Goal: Task Accomplishment & Management: Manage account settings

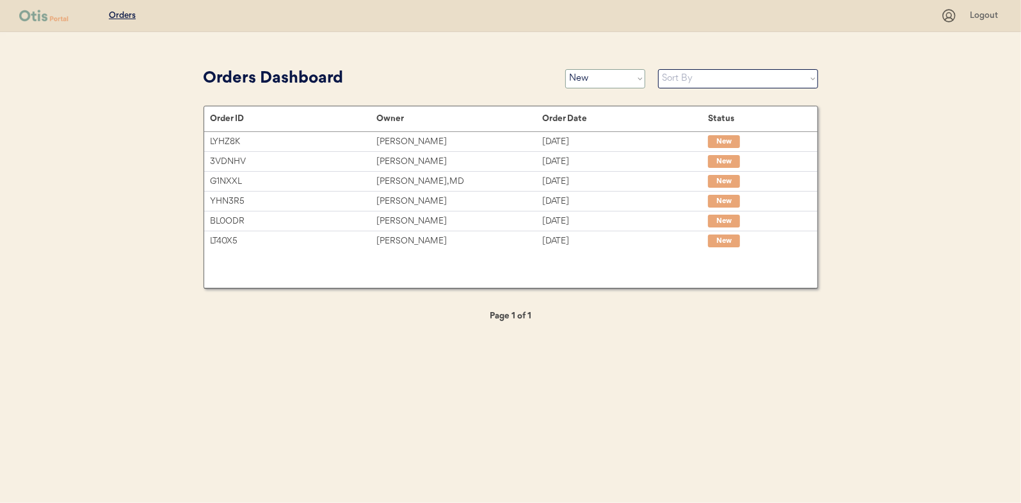
click at [615, 76] on select "Status On Hold New In Progress Complete Pending HW Consent Canceled" at bounding box center [606, 78] width 80 height 19
select select ""in_progress""
click at [566, 69] on select "Status On Hold New In Progress Complete Pending HW Consent Canceled" at bounding box center [606, 78] width 80 height 19
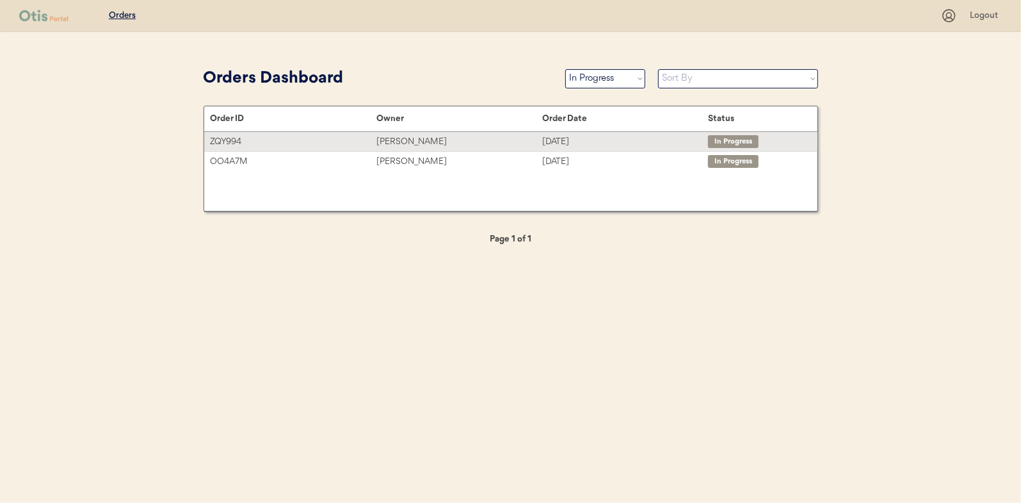
click at [424, 142] on div "George Blymire" at bounding box center [460, 141] width 166 height 15
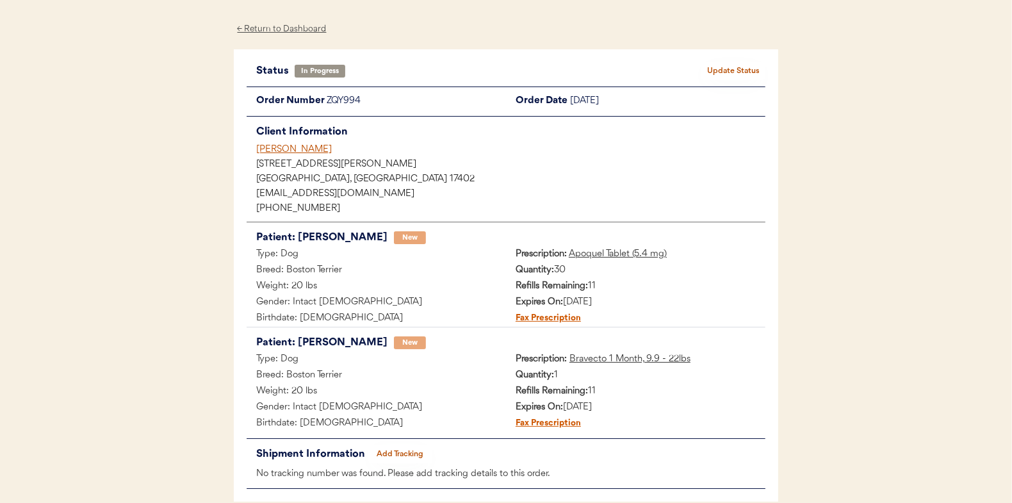
scroll to position [104, 0]
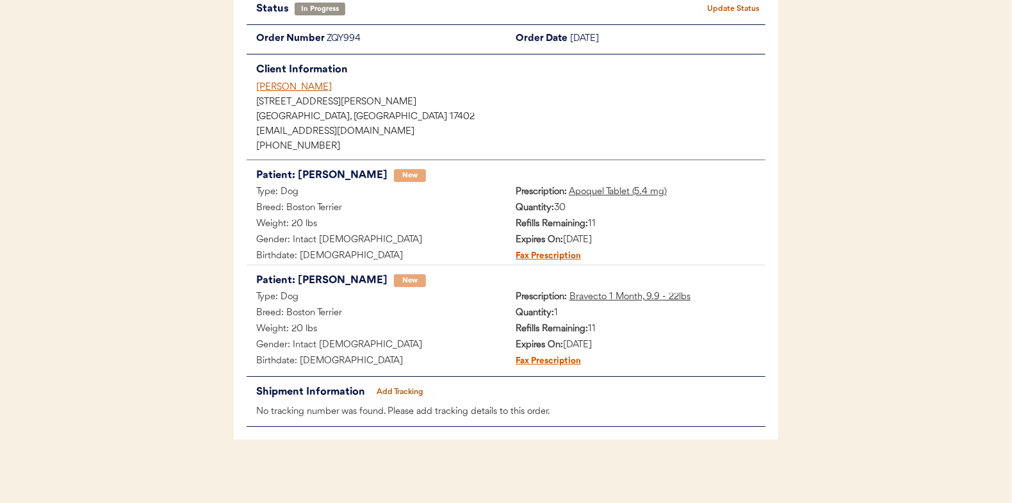
click at [401, 388] on button "Add Tracking" at bounding box center [400, 392] width 64 height 18
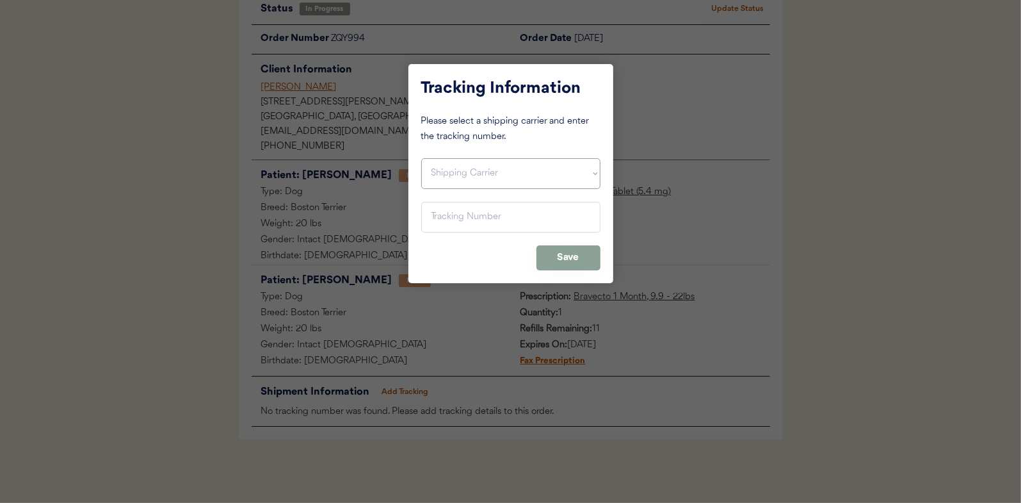
drag, startPoint x: 452, startPoint y: 179, endPoint x: 451, endPoint y: 188, distance: 9.6
click at [452, 179] on select "Shipping Carrier FedEx FedEx Ground Economy UPS USPS" at bounding box center [510, 173] width 179 height 31
select select ""ups""
click at [421, 158] on select "Shipping Carrier FedEx FedEx Ground Economy UPS USPS" at bounding box center [510, 173] width 179 height 31
click at [433, 220] on input "input" at bounding box center [510, 217] width 179 height 31
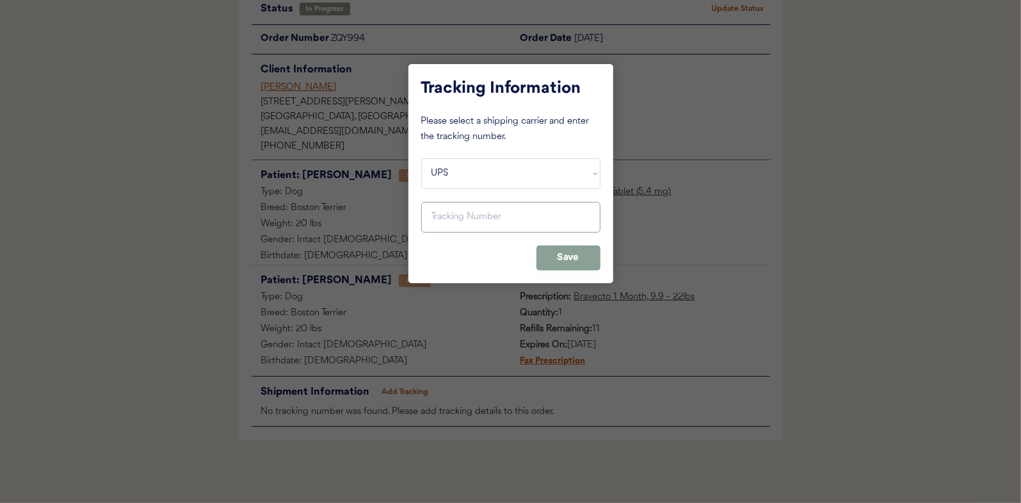
paste input "1Z16X77E0109744233"
type input "1Z16X77E0109744233"
click at [564, 254] on button "Save" at bounding box center [569, 257] width 64 height 25
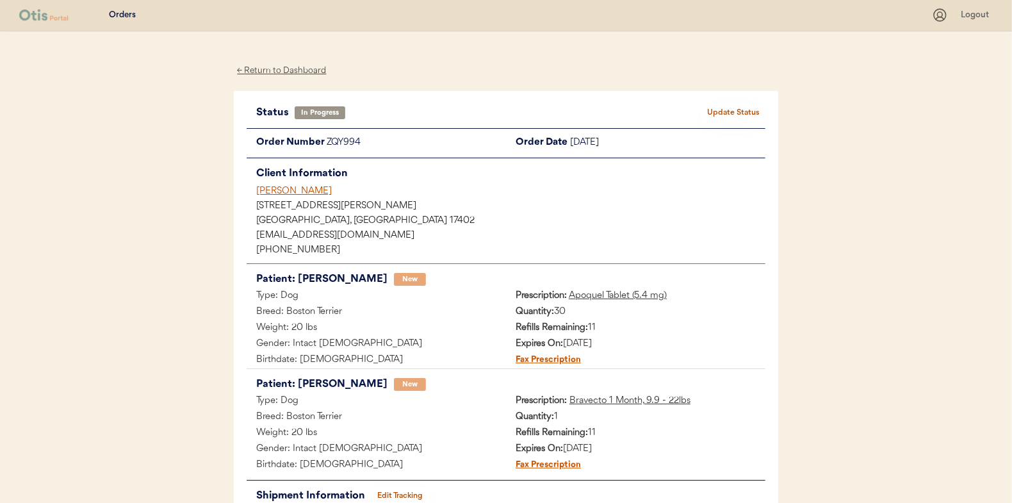
scroll to position [0, 0]
click at [742, 112] on button "Update Status" at bounding box center [733, 113] width 64 height 18
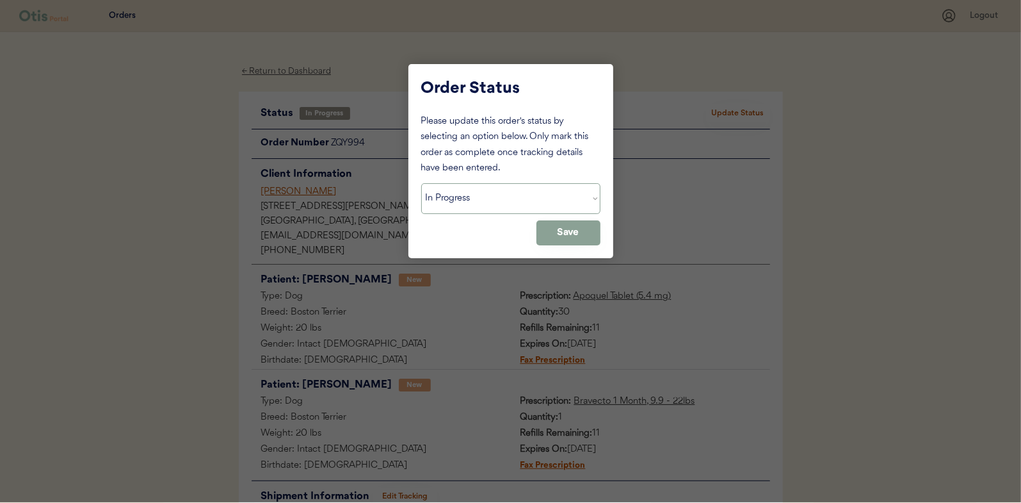
click at [506, 201] on select "Status On Hold New In Progress Complete Pending HW Consent Canceled" at bounding box center [510, 198] width 179 height 31
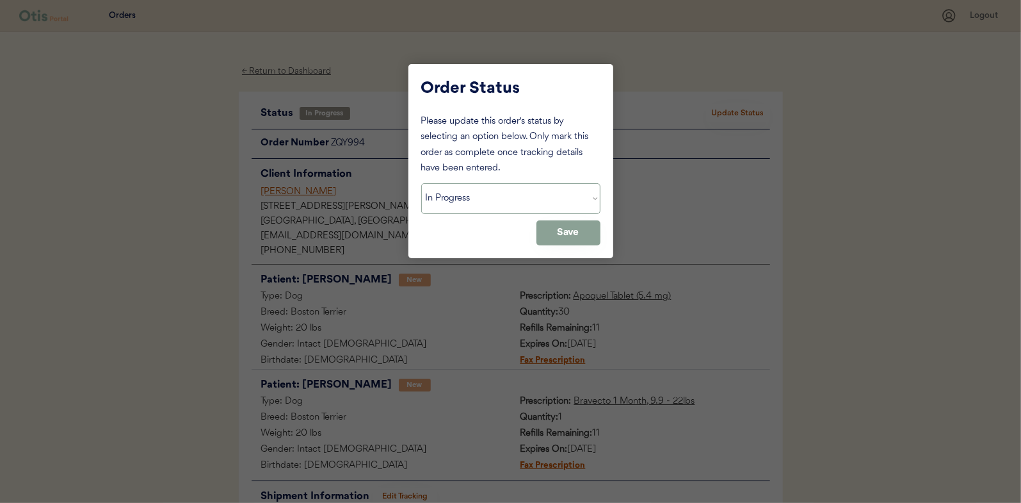
select select ""complete""
click at [421, 183] on select "Status On Hold New In Progress Complete Pending HW Consent Canceled" at bounding box center [510, 198] width 179 height 31
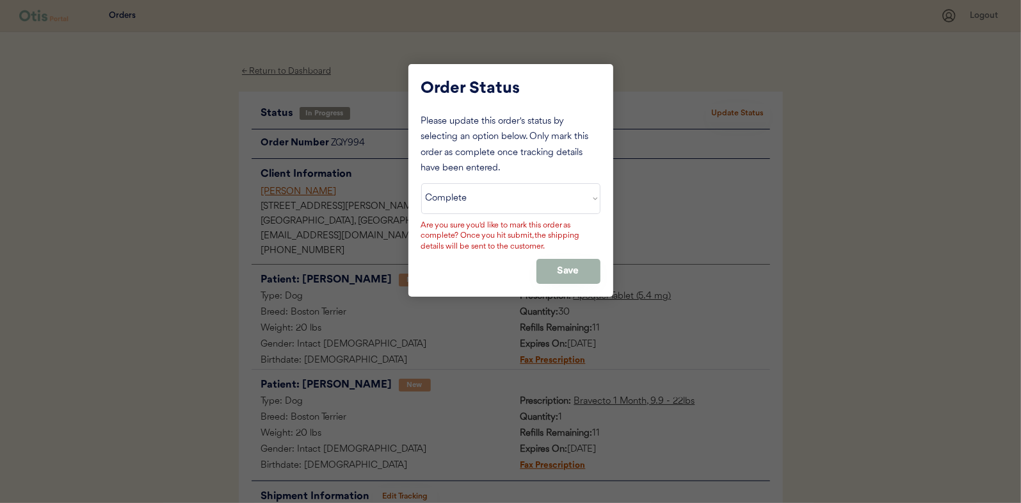
click at [560, 269] on button "Save" at bounding box center [569, 271] width 64 height 25
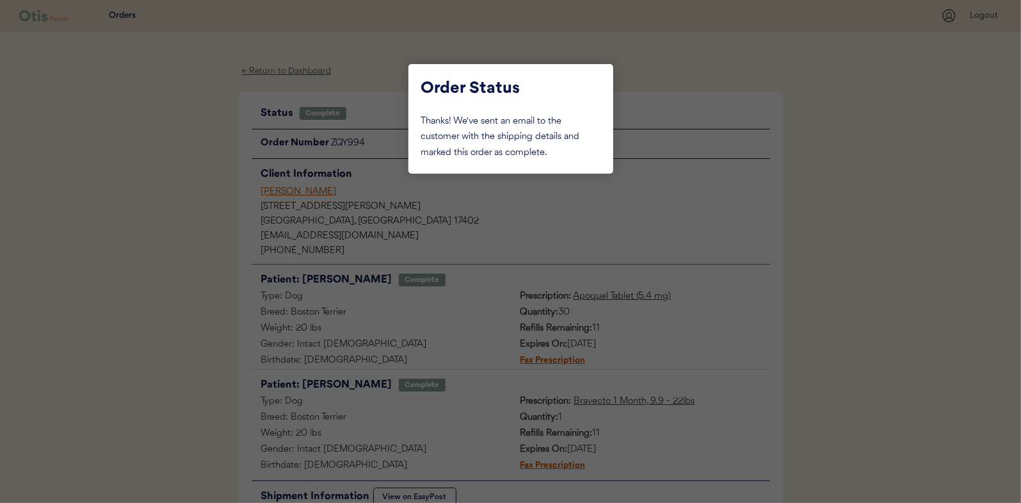
drag, startPoint x: 211, startPoint y: 153, endPoint x: 219, endPoint y: 140, distance: 15.3
click at [211, 153] on div at bounding box center [510, 251] width 1021 height 503
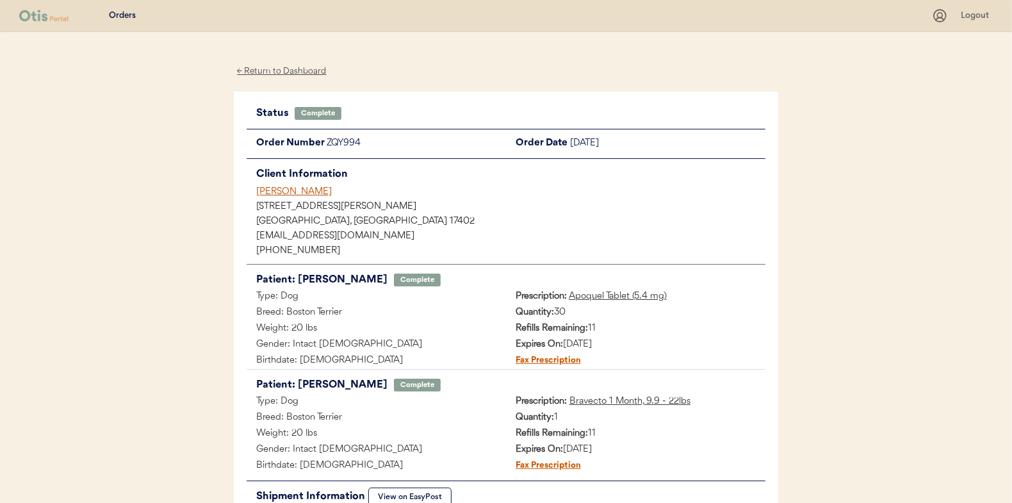
click at [281, 70] on div "← Return to Dashboard" at bounding box center [282, 71] width 96 height 15
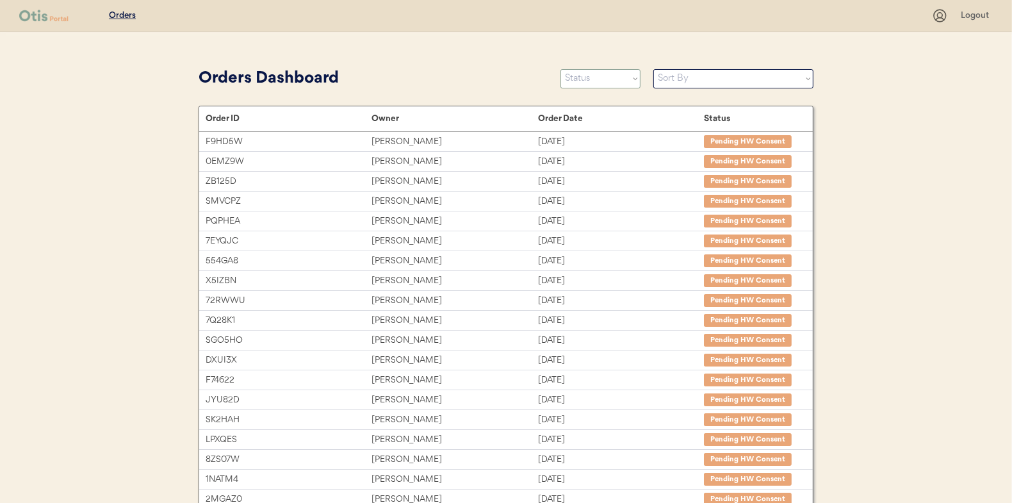
click at [575, 75] on select "Status On Hold New In Progress Complete Pending HW Consent Canceled" at bounding box center [600, 78] width 80 height 19
select select ""in_progress""
click at [560, 69] on select "Status On Hold New In Progress Complete Pending HW Consent Canceled" at bounding box center [600, 78] width 80 height 19
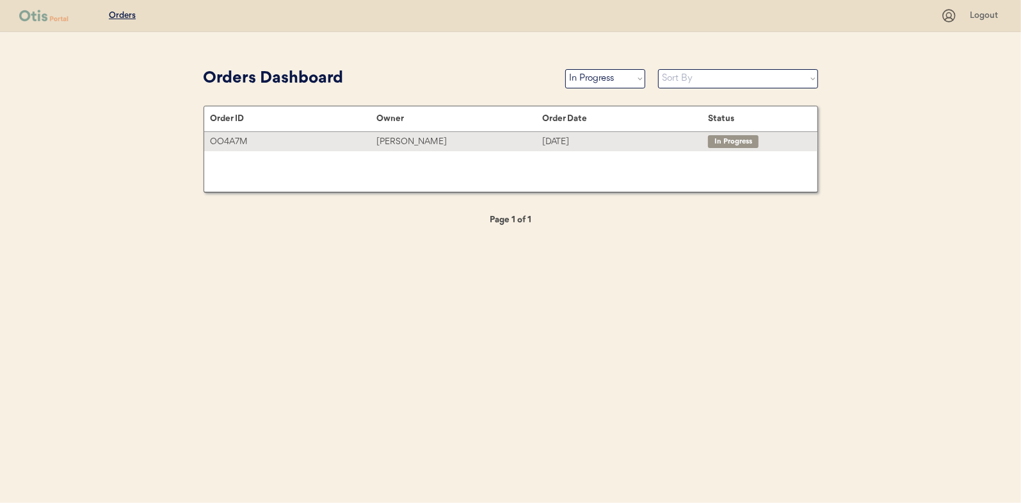
click at [397, 138] on div "Julia Jones" at bounding box center [460, 141] width 166 height 15
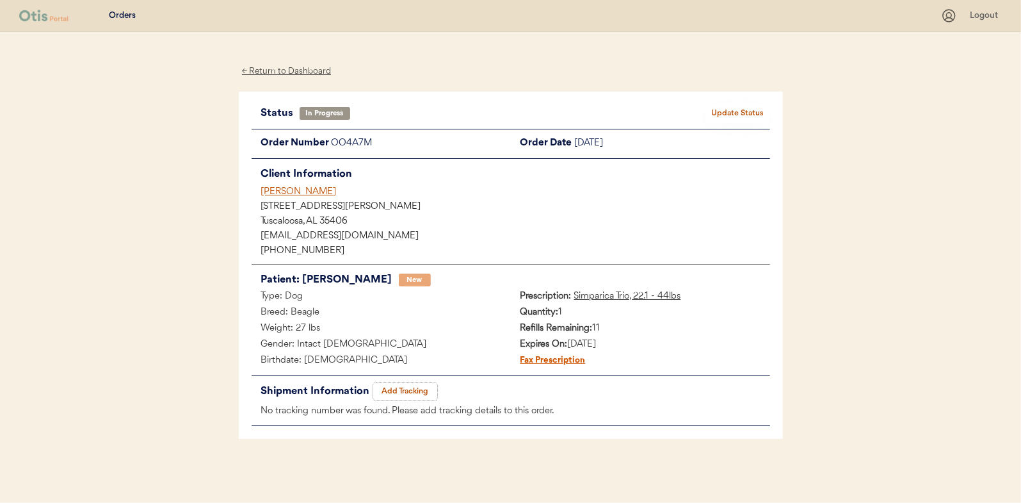
click at [407, 390] on button "Add Tracking" at bounding box center [405, 391] width 64 height 18
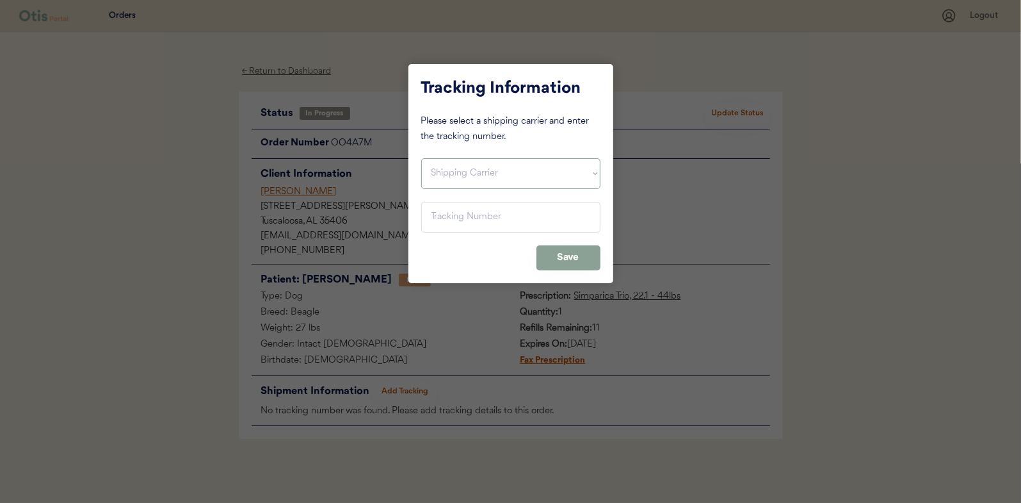
click at [465, 170] on select "Shipping Carrier FedEx FedEx Ground Economy UPS USPS" at bounding box center [510, 173] width 179 height 31
select select ""usps""
click at [421, 158] on select "Shipping Carrier FedEx FedEx Ground Economy UPS USPS" at bounding box center [510, 173] width 179 height 31
click at [442, 202] on input "input" at bounding box center [510, 217] width 179 height 31
paste input "9400150105798034320915"
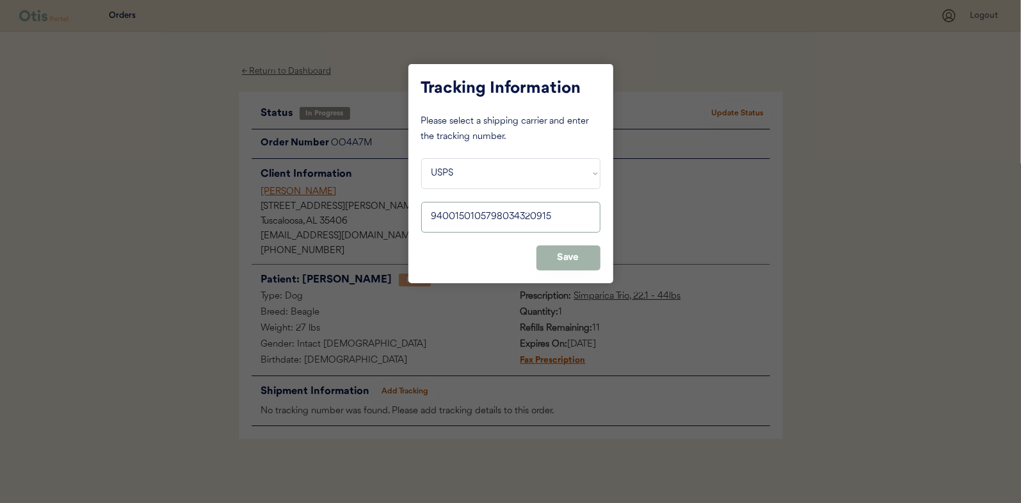
type input "9400150105798034320915"
click at [553, 251] on button "Save" at bounding box center [569, 257] width 64 height 25
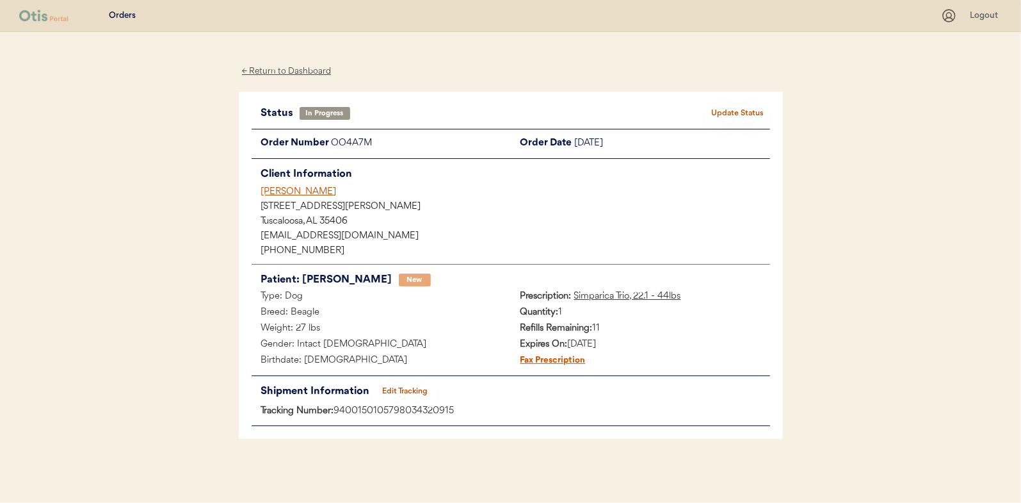
click at [741, 111] on button "Update Status" at bounding box center [738, 113] width 64 height 18
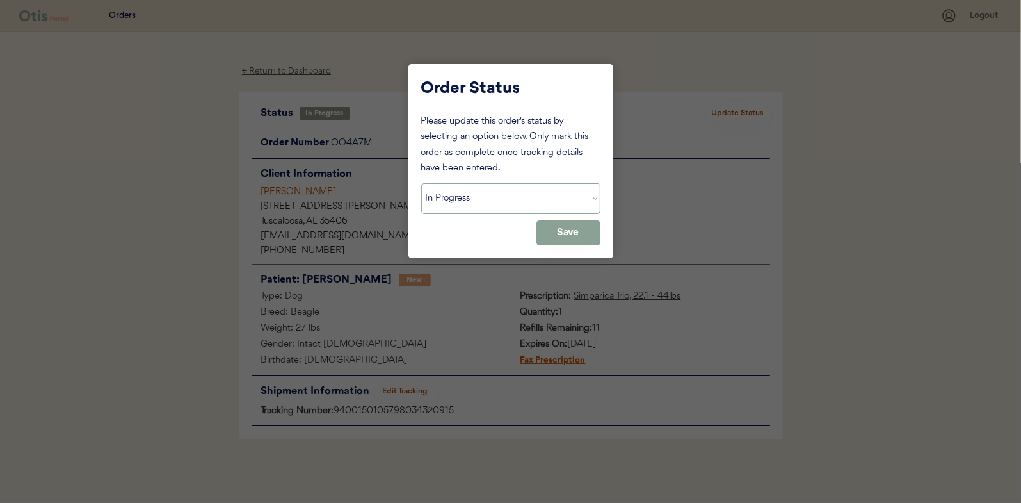
click at [452, 197] on select "Status On Hold New In Progress Complete Pending HW Consent Canceled" at bounding box center [510, 198] width 179 height 31
select select ""complete""
click at [421, 183] on select "Status On Hold New In Progress Complete Pending HW Consent Canceled" at bounding box center [510, 198] width 179 height 31
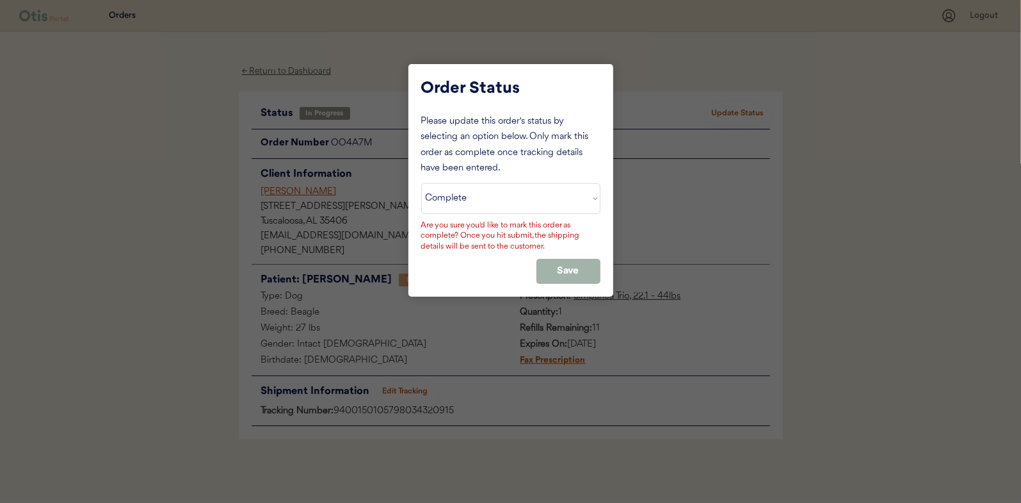
click at [567, 270] on button "Save" at bounding box center [569, 271] width 64 height 25
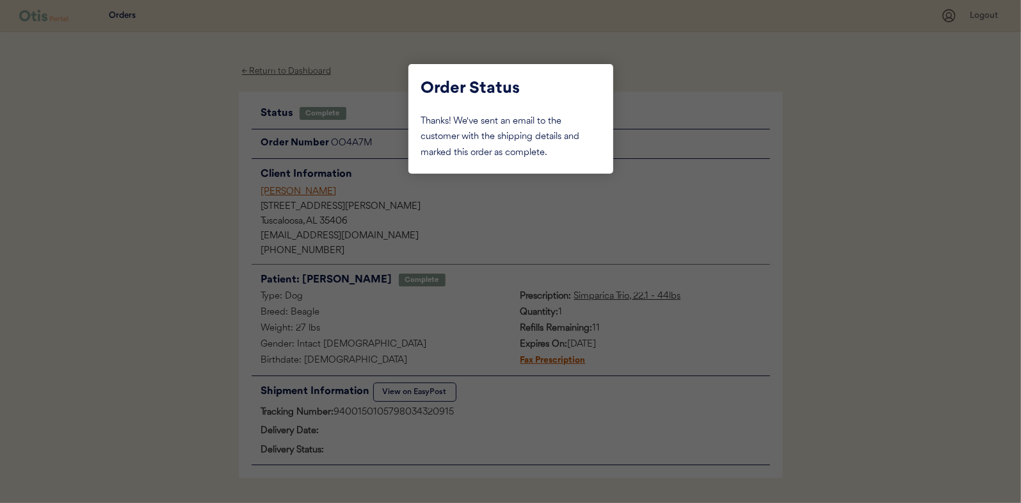
click at [190, 169] on div at bounding box center [510, 251] width 1021 height 503
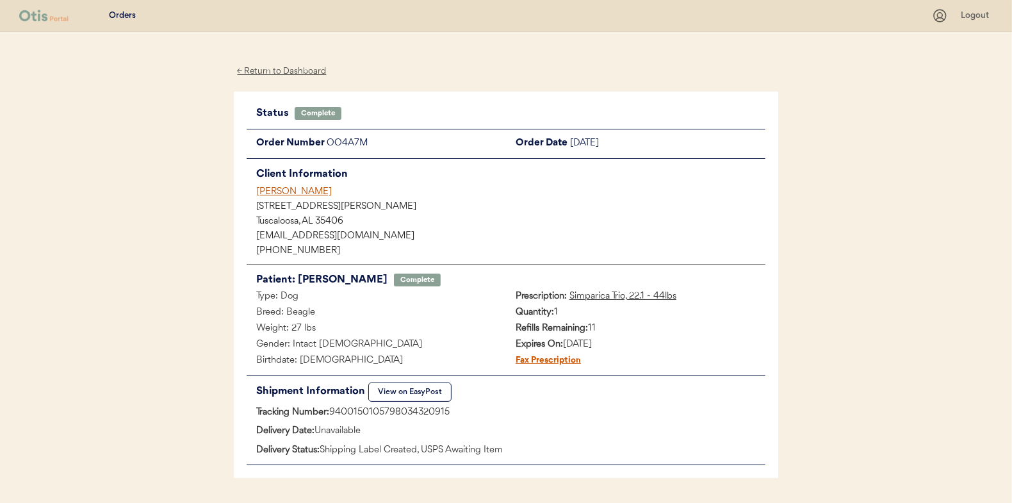
click at [279, 71] on div "← Return to Dashboard" at bounding box center [282, 71] width 96 height 15
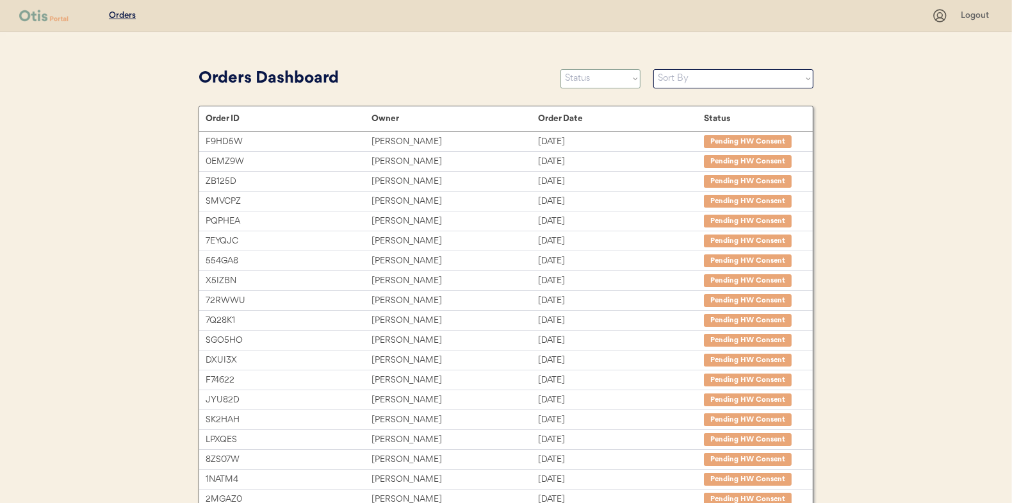
click at [597, 82] on select "Status On Hold New In Progress Complete Pending HW Consent Canceled" at bounding box center [600, 78] width 80 height 19
select select ""new""
click at [560, 69] on select "Status On Hold New In Progress Complete Pending HW Consent Canceled" at bounding box center [600, 78] width 80 height 19
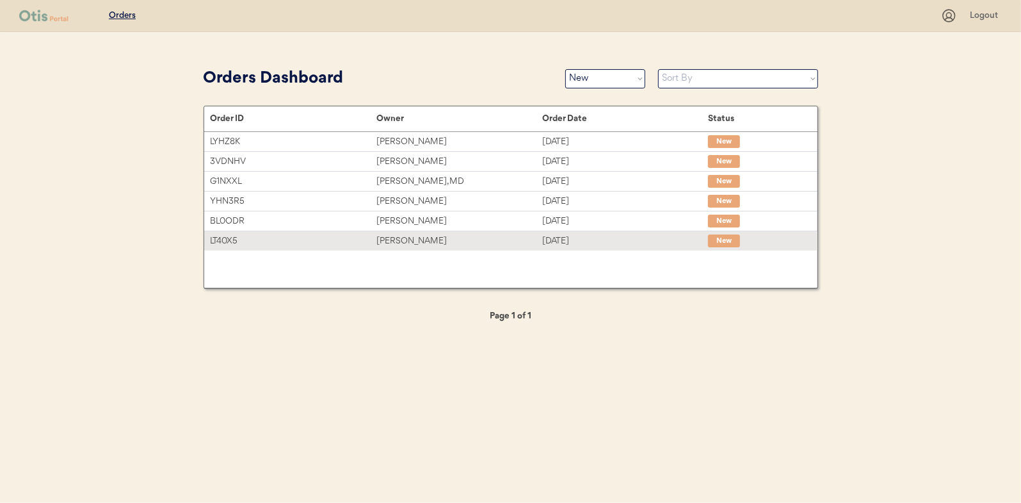
click at [395, 240] on div "Elizabeth Volpe" at bounding box center [460, 241] width 166 height 15
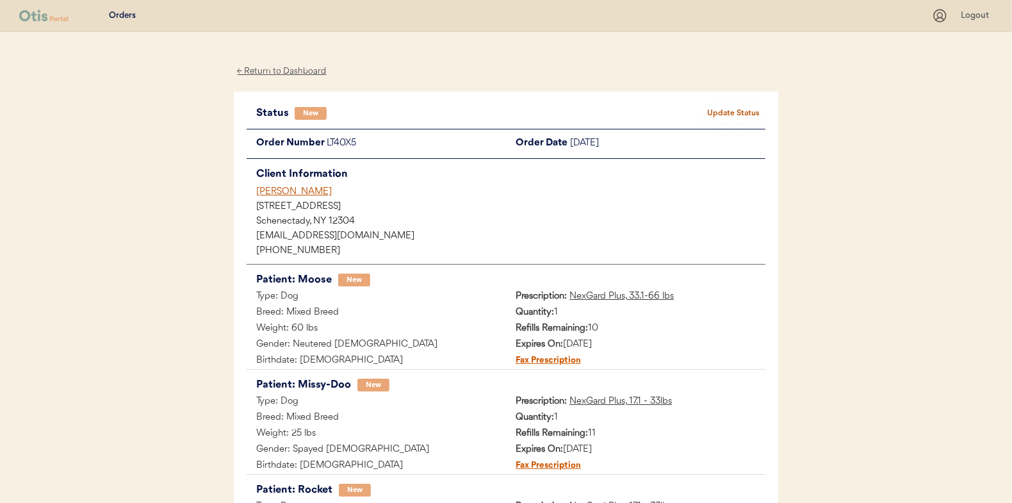
click at [728, 110] on button "Update Status" at bounding box center [733, 113] width 64 height 18
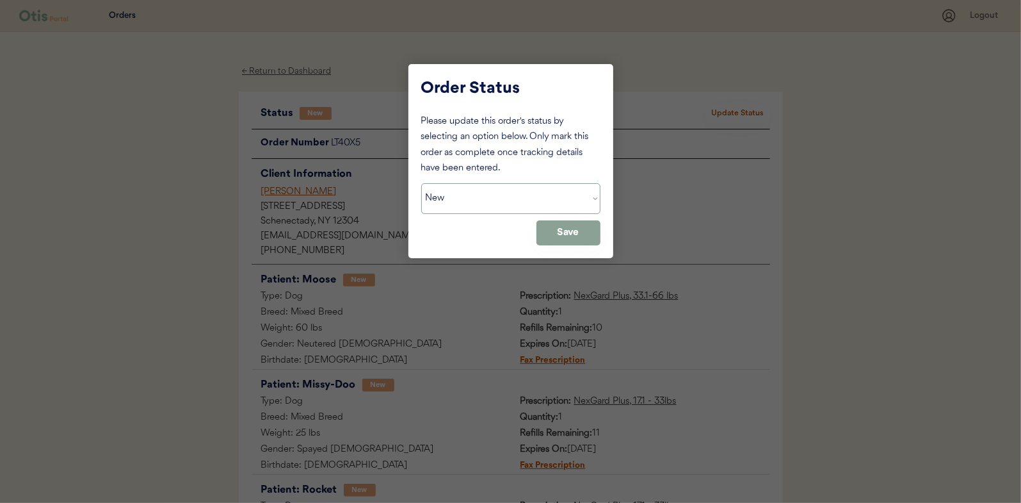
click at [487, 199] on select "Status On Hold New In Progress Complete Pending HW Consent Canceled" at bounding box center [510, 198] width 179 height 31
select select ""in_progress""
click at [421, 183] on select "Status On Hold New In Progress Complete Pending HW Consent Canceled" at bounding box center [510, 198] width 179 height 31
click at [572, 236] on button "Save" at bounding box center [569, 232] width 64 height 25
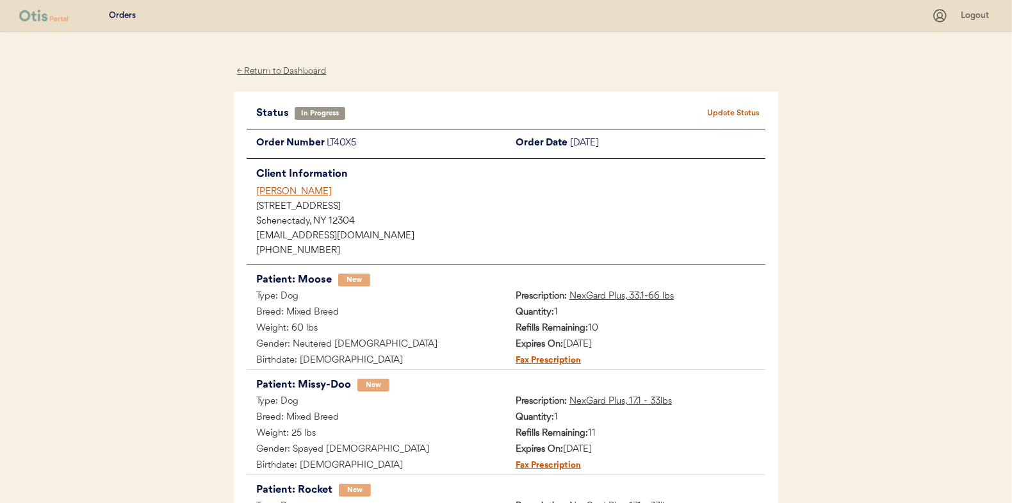
click at [282, 69] on div "← Return to Dashboard" at bounding box center [282, 71] width 96 height 15
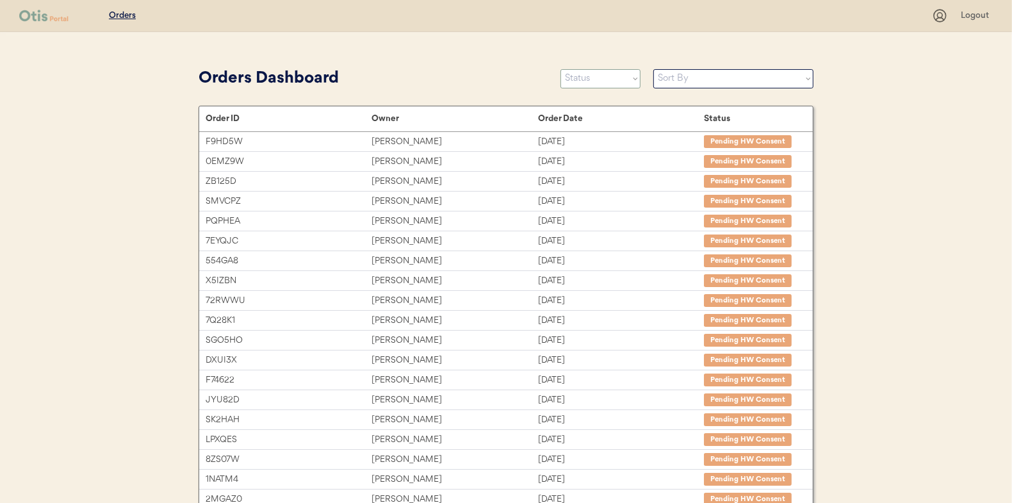
click at [575, 83] on select "Status On Hold New In Progress Complete Pending HW Consent Canceled" at bounding box center [600, 78] width 80 height 19
select select ""new""
click at [560, 69] on select "Status On Hold New In Progress Complete Pending HW Consent Canceled" at bounding box center [600, 78] width 80 height 19
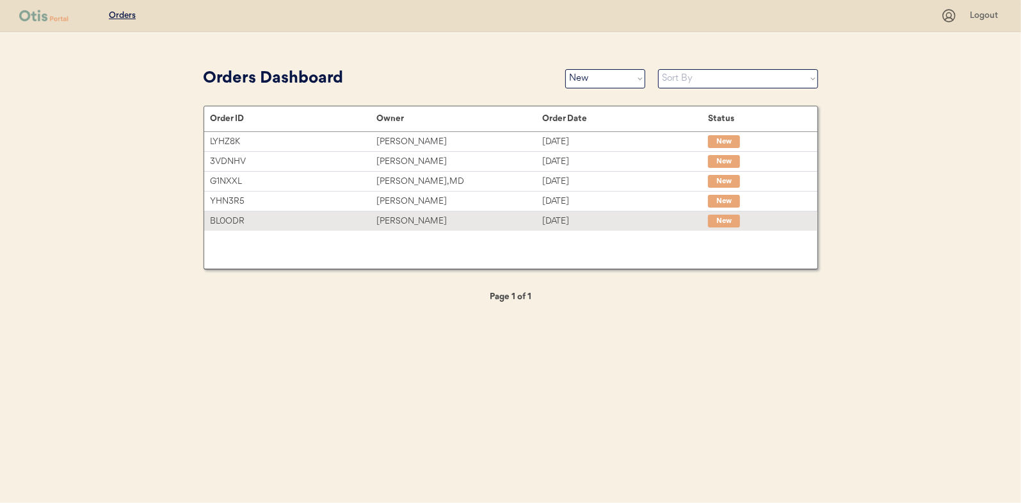
click at [416, 222] on div "[PERSON_NAME]" at bounding box center [460, 221] width 166 height 15
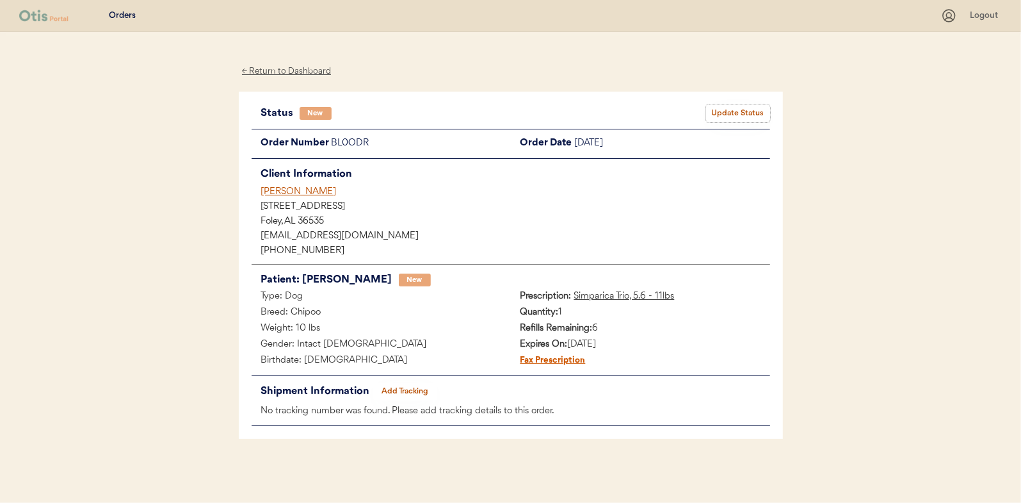
click at [731, 106] on button "Update Status" at bounding box center [738, 113] width 64 height 18
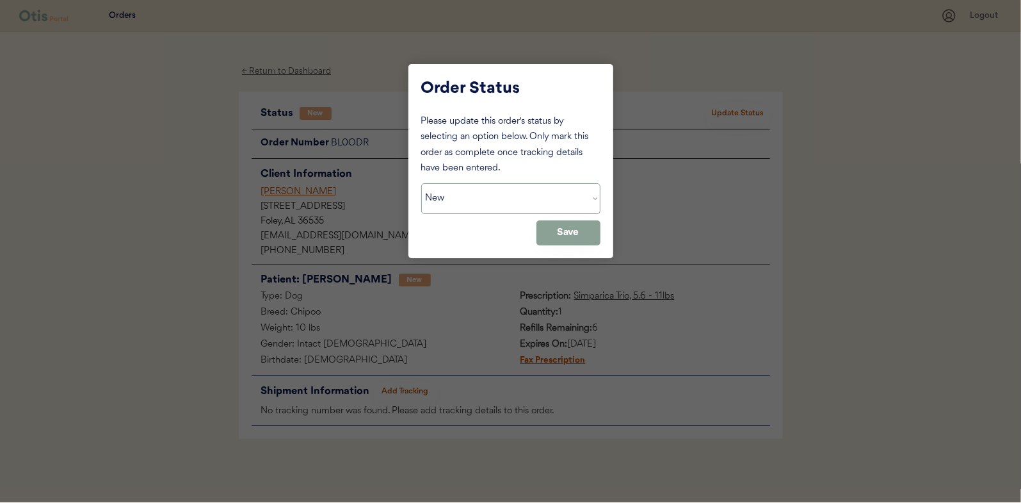
click at [505, 198] on select "Status On Hold New In Progress Complete Pending HW Consent Canceled" at bounding box center [510, 198] width 179 height 31
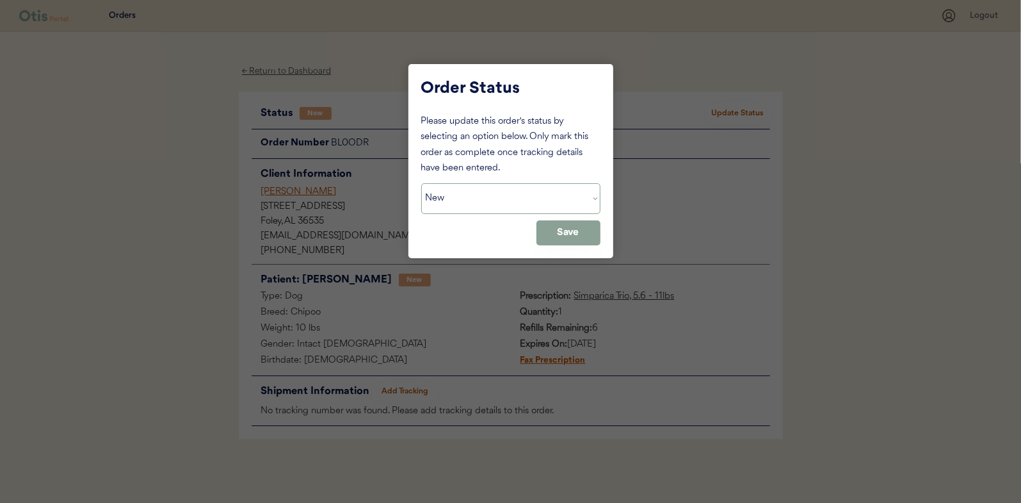
select select ""in_progress""
click at [421, 183] on select "Status On Hold New In Progress Complete Pending HW Consent Canceled" at bounding box center [510, 198] width 179 height 31
click at [567, 233] on button "Save" at bounding box center [569, 232] width 64 height 25
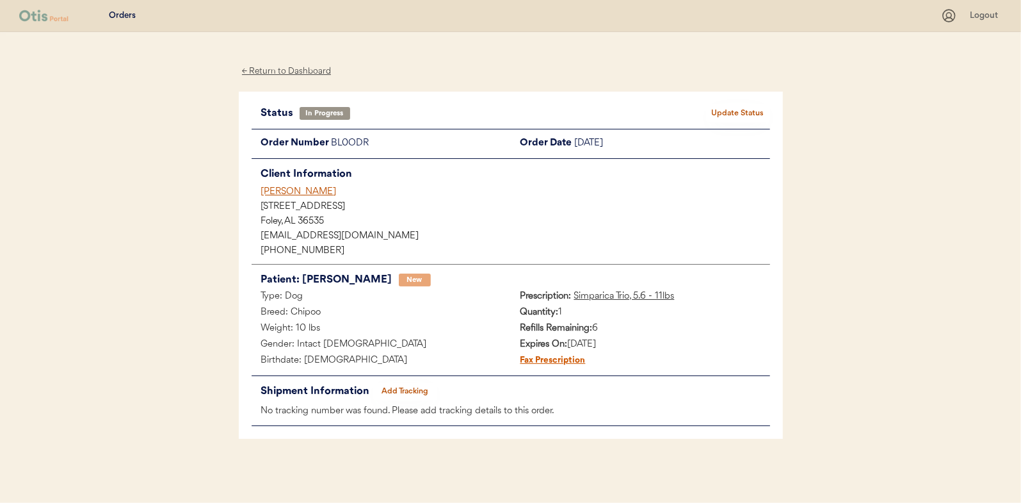
click at [291, 69] on div "← Return to Dashboard" at bounding box center [287, 71] width 96 height 15
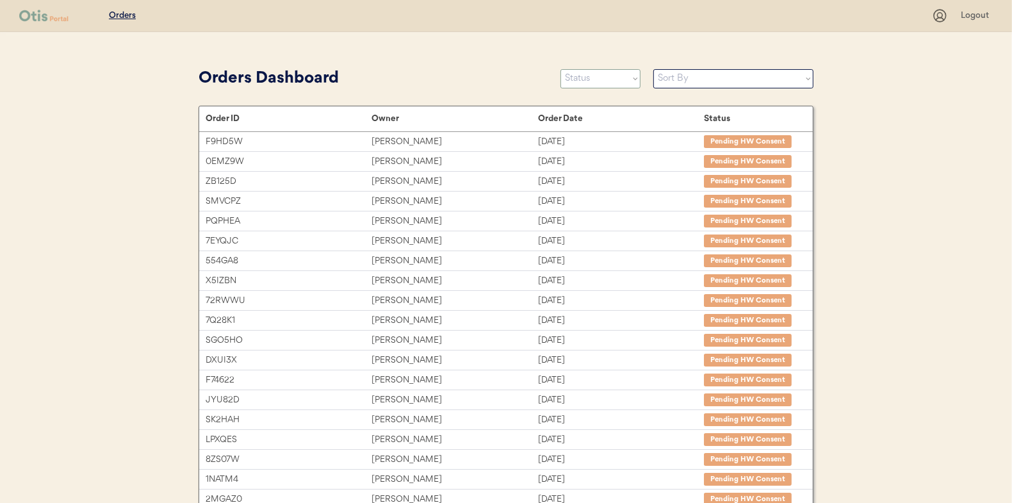
click at [595, 85] on select "Status On Hold New In Progress Complete Pending HW Consent Canceled" at bounding box center [600, 78] width 80 height 19
select select ""new""
click at [560, 69] on select "Status On Hold New In Progress Complete Pending HW Consent Canceled" at bounding box center [600, 78] width 80 height 19
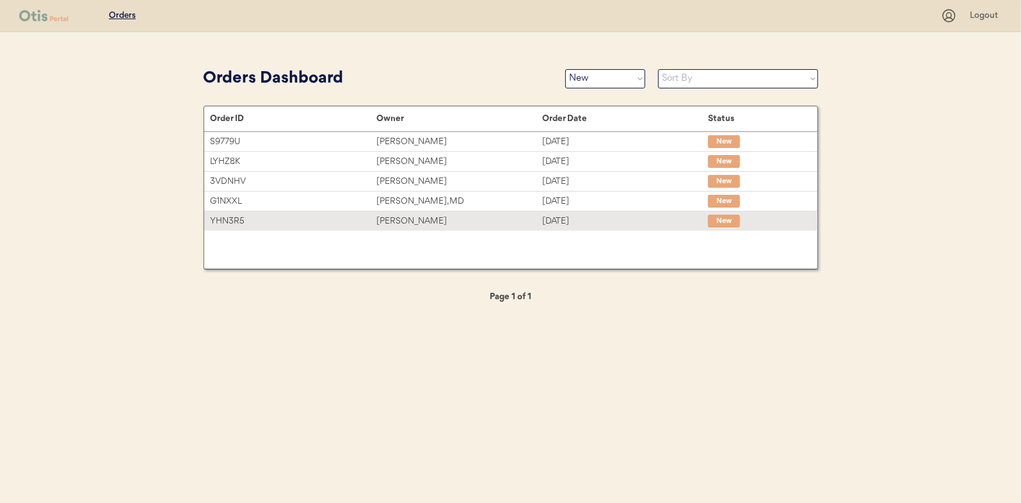
click at [402, 220] on div "Brittany Dycus" at bounding box center [460, 221] width 166 height 15
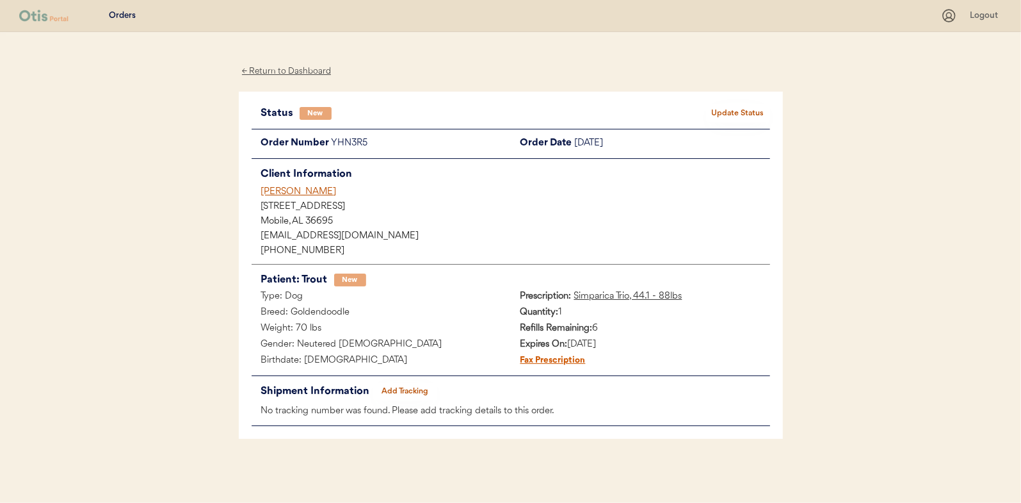
click at [738, 115] on button "Update Status" at bounding box center [738, 113] width 64 height 18
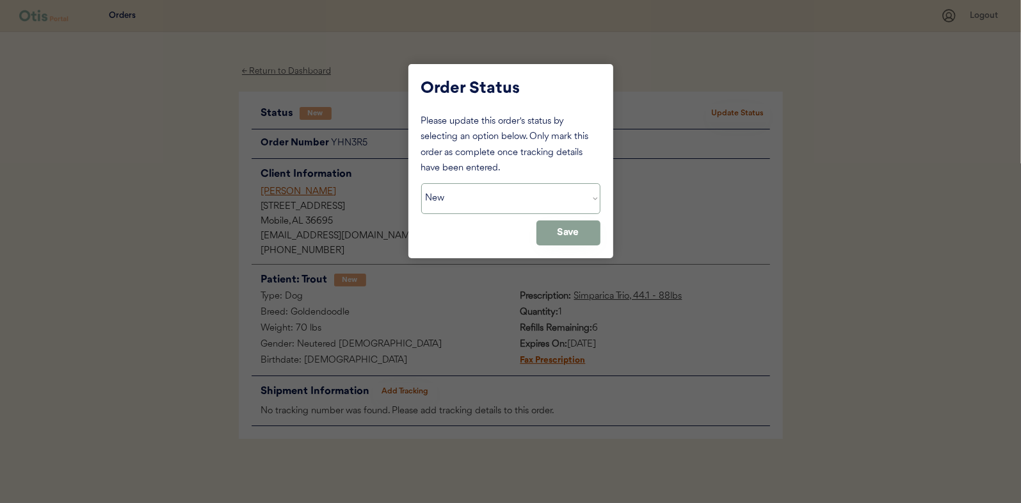
click at [494, 199] on select "Status On Hold New In Progress Complete Pending HW Consent Canceled" at bounding box center [510, 198] width 179 height 31
select select ""in_progress""
click at [421, 183] on select "Status On Hold New In Progress Complete Pending HW Consent Canceled" at bounding box center [510, 198] width 179 height 31
click at [568, 227] on button "Save" at bounding box center [569, 232] width 64 height 25
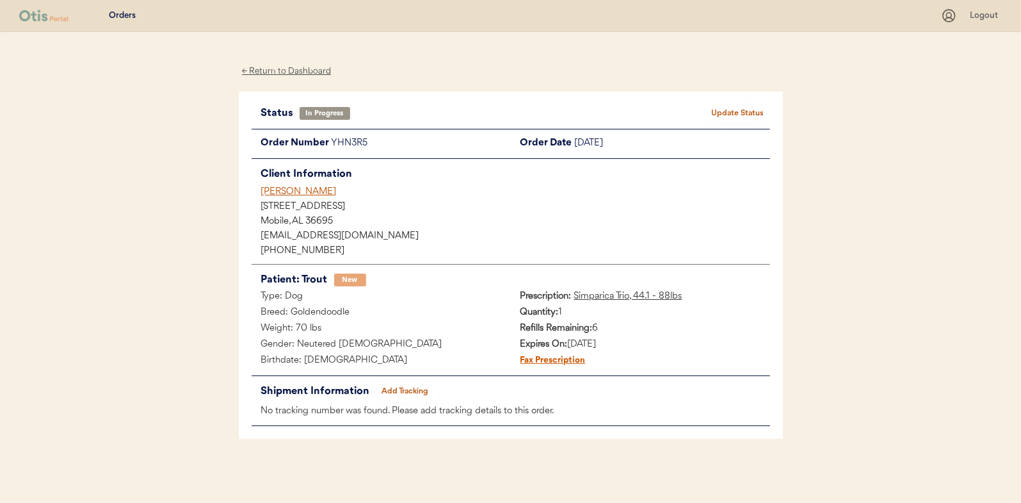
click at [281, 70] on div "← Return to Dashboard" at bounding box center [287, 71] width 96 height 15
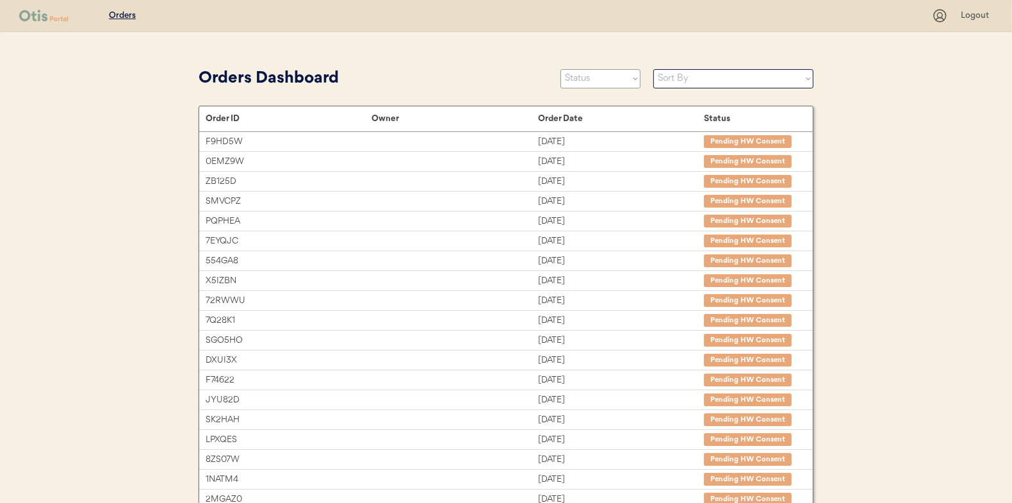
click at [574, 79] on select "Status On Hold New In Progress Complete Pending HW Consent Canceled" at bounding box center [600, 78] width 80 height 19
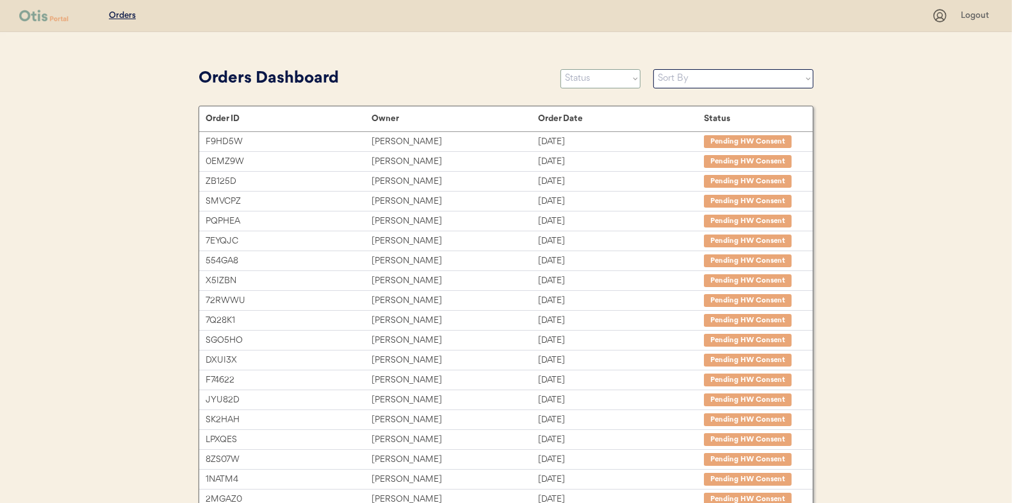
select select ""new""
click at [560, 69] on select "Status On Hold New In Progress Complete Pending HW Consent Canceled" at bounding box center [600, 78] width 80 height 19
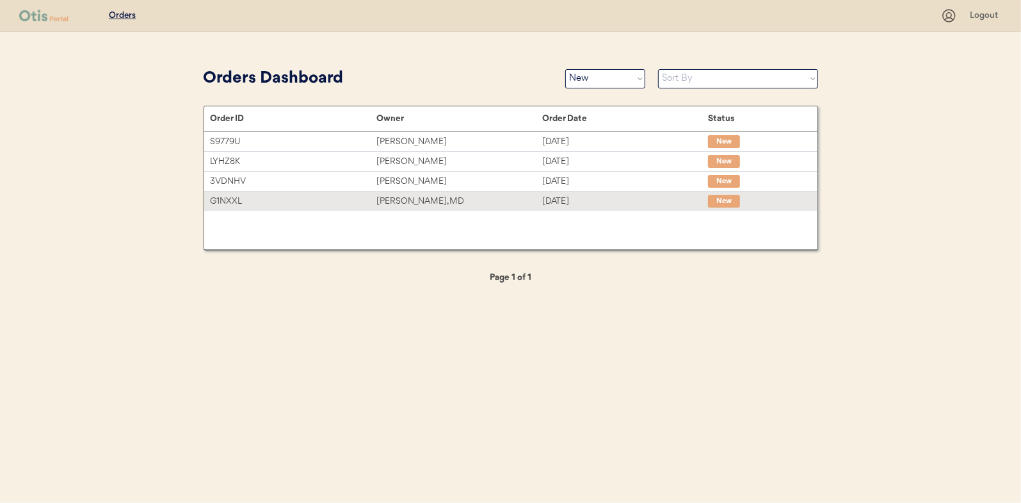
click at [416, 199] on div "[PERSON_NAME], MD" at bounding box center [460, 201] width 166 height 15
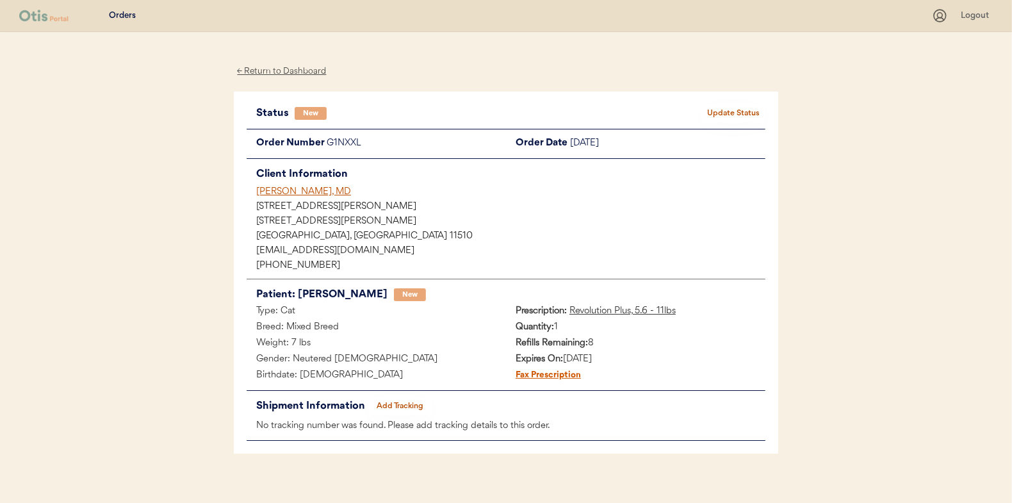
click at [726, 111] on button "Update Status" at bounding box center [733, 113] width 64 height 18
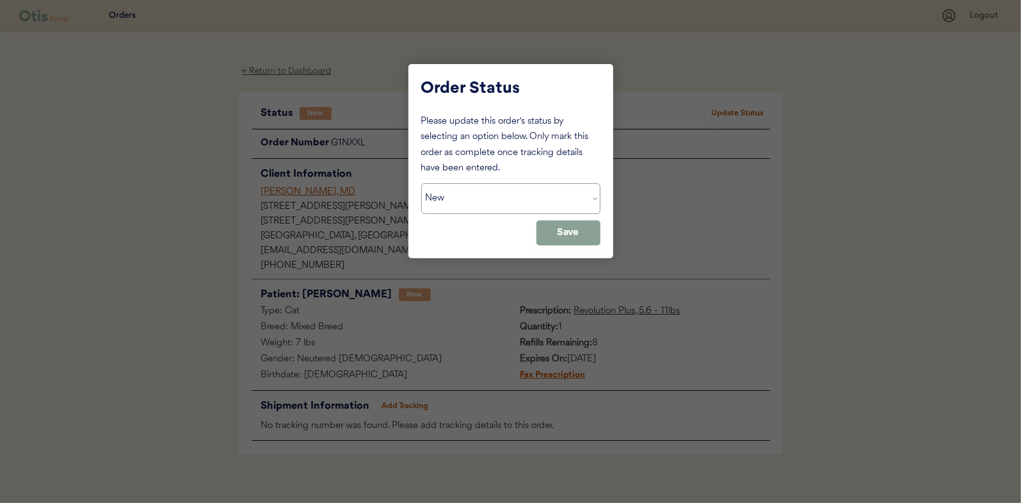
click at [452, 198] on select "Status On Hold New In Progress Complete Pending HW Consent Canceled" at bounding box center [510, 198] width 179 height 31
select select ""in_progress""
click at [421, 183] on select "Status On Hold New In Progress Complete Pending HW Consent Canceled" at bounding box center [510, 198] width 179 height 31
click at [560, 234] on button "Save" at bounding box center [569, 232] width 64 height 25
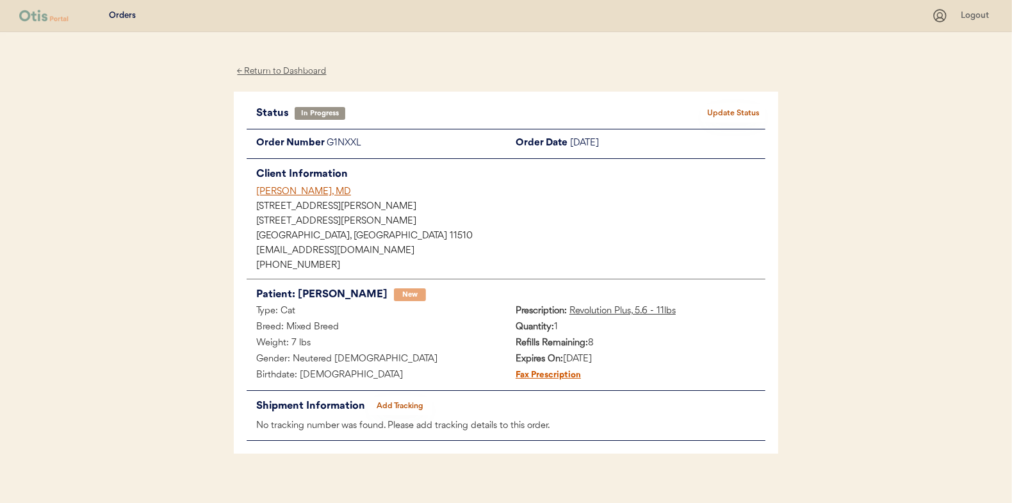
click at [287, 74] on div "← Return to Dashboard" at bounding box center [282, 71] width 96 height 15
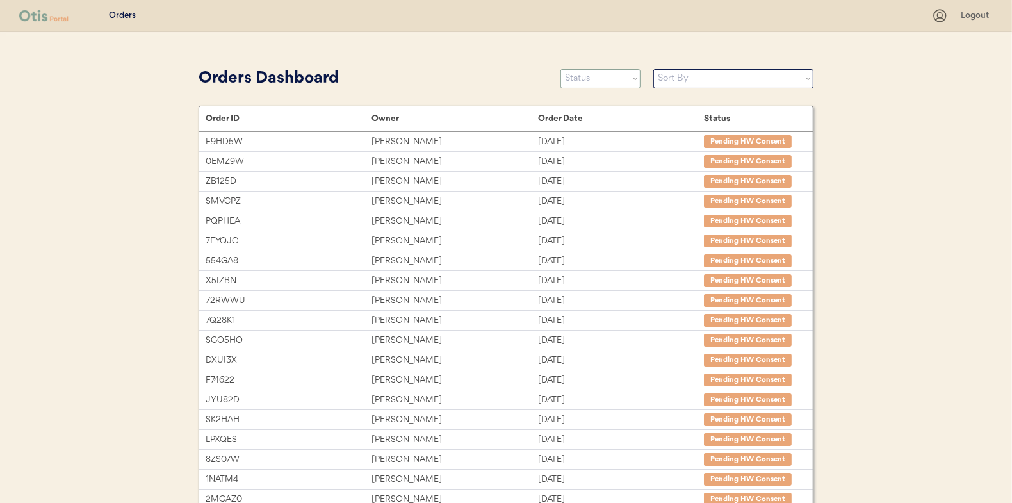
click at [596, 82] on select "Status On Hold New In Progress Complete Pending HW Consent Canceled" at bounding box center [600, 78] width 80 height 19
select select ""new""
click at [560, 69] on select "Status On Hold New In Progress Complete Pending HW Consent Canceled" at bounding box center [600, 78] width 80 height 19
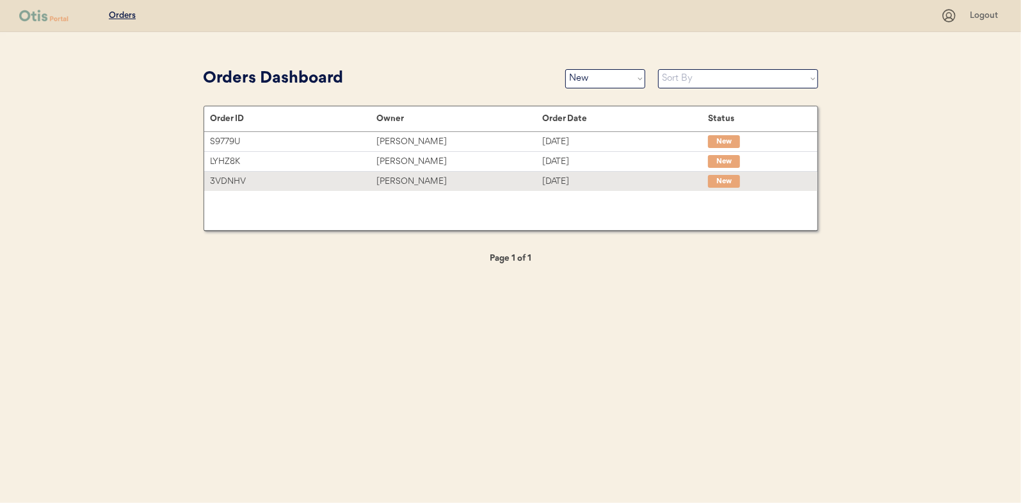
click at [421, 181] on div "[PERSON_NAME]" at bounding box center [460, 181] width 166 height 15
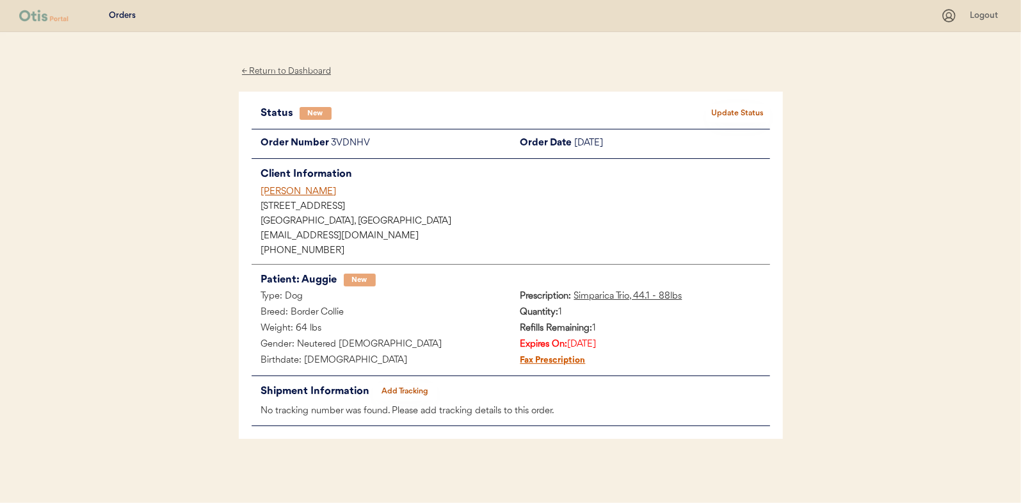
click at [719, 108] on button "Update Status" at bounding box center [738, 113] width 64 height 18
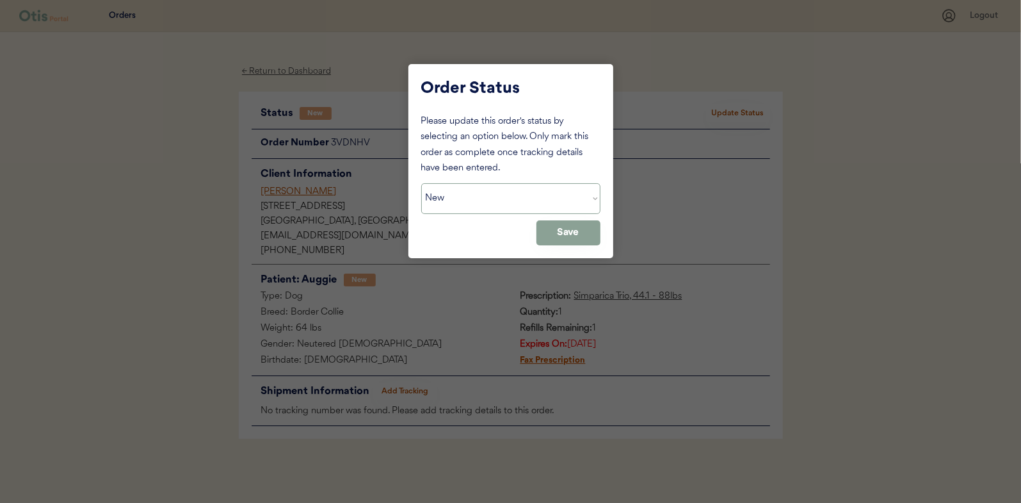
click at [467, 193] on select "Status On Hold New In Progress Complete Pending HW Consent Canceled" at bounding box center [510, 198] width 179 height 31
select select ""in_progress""
click at [421, 183] on select "Status On Hold New In Progress Complete Pending HW Consent Canceled" at bounding box center [510, 198] width 179 height 31
click at [567, 227] on button "Save" at bounding box center [569, 232] width 64 height 25
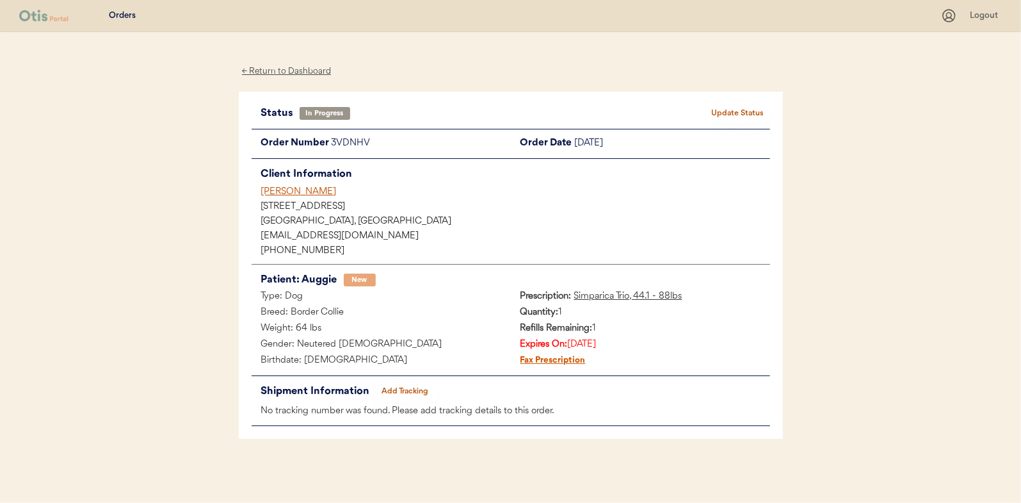
click at [289, 74] on div "← Return to Dashboard" at bounding box center [287, 71] width 96 height 15
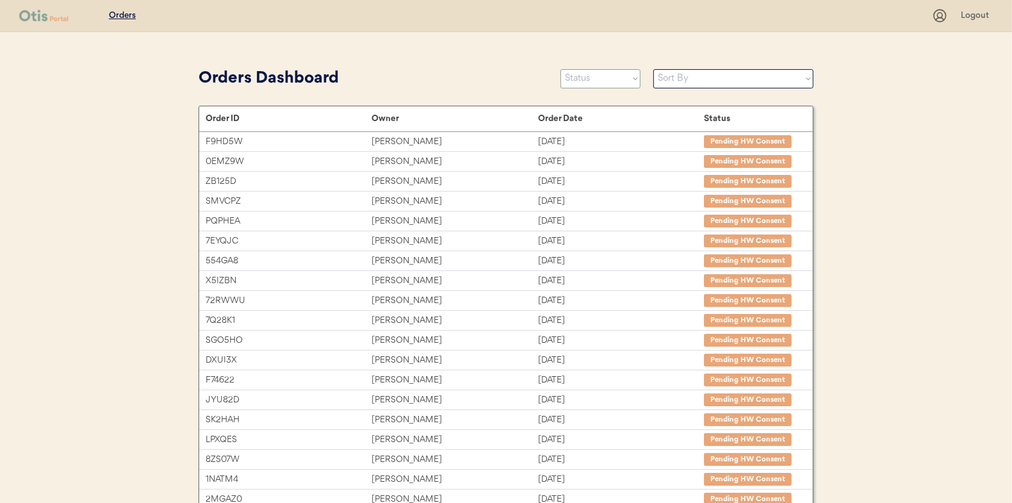
click at [583, 82] on select "Status On Hold New In Progress Complete Pending HW Consent Canceled" at bounding box center [600, 78] width 80 height 19
select select ""new""
click at [560, 69] on select "Status On Hold New In Progress Complete Pending HW Consent Canceled" at bounding box center [600, 78] width 80 height 19
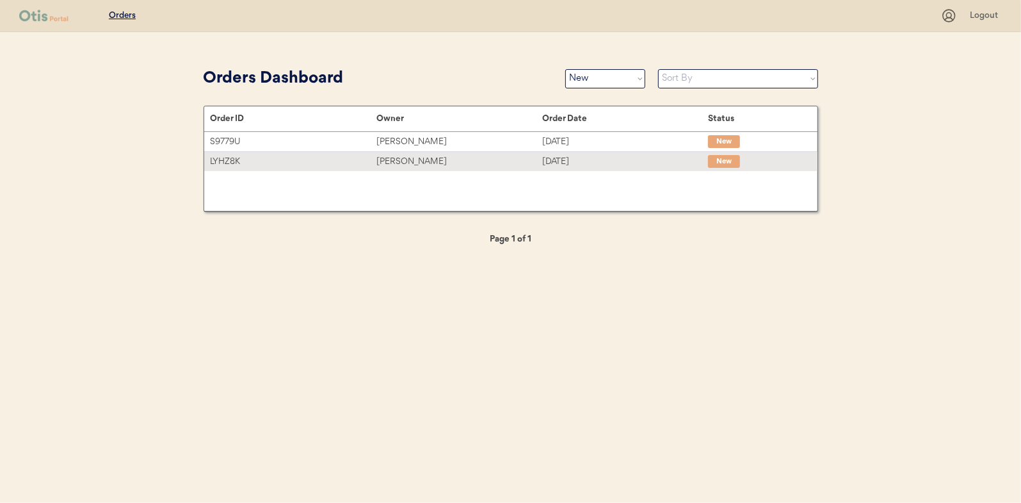
click at [406, 159] on div "[PERSON_NAME]" at bounding box center [460, 161] width 166 height 15
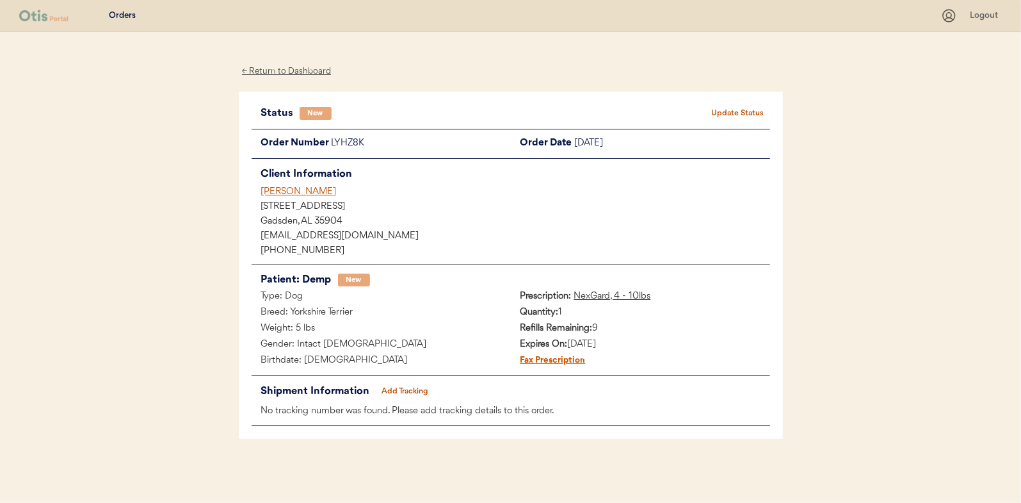
click at [740, 108] on button "Update Status" at bounding box center [738, 113] width 64 height 18
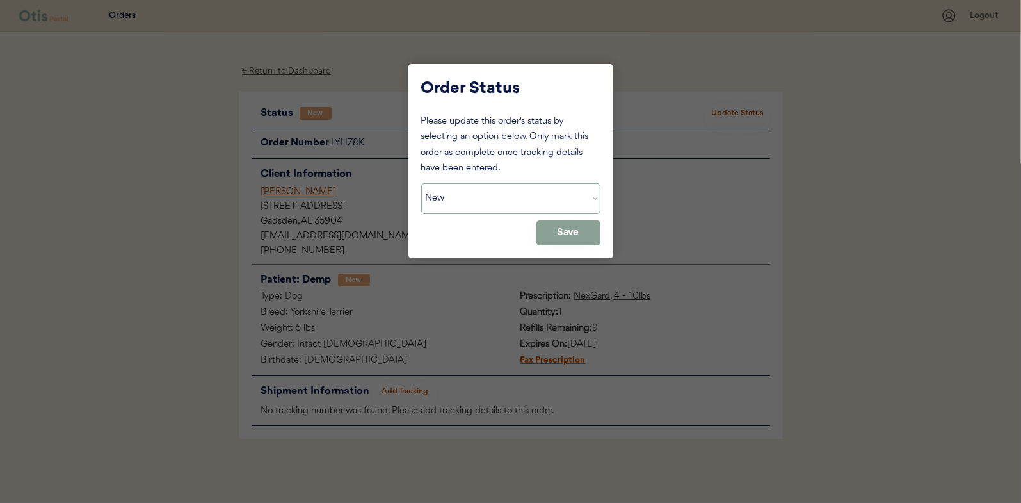
click at [491, 197] on select "Status On Hold New In Progress Complete Pending HW Consent Canceled" at bounding box center [510, 198] width 179 height 31
select select ""in_progress""
click at [421, 183] on select "Status On Hold New In Progress Complete Pending HW Consent Canceled" at bounding box center [510, 198] width 179 height 31
click at [581, 224] on button "Save" at bounding box center [569, 232] width 64 height 25
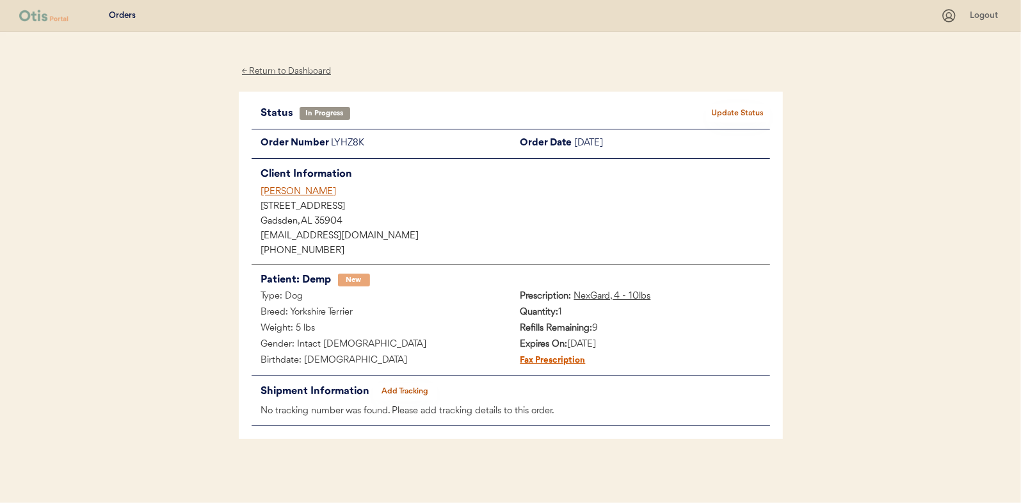
click at [291, 68] on div "← Return to Dashboard" at bounding box center [287, 71] width 96 height 15
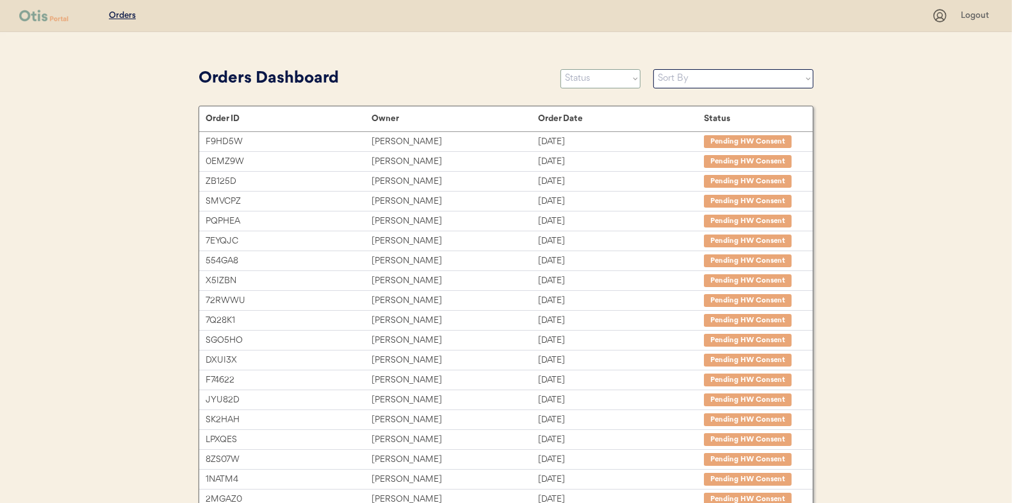
click at [578, 81] on select "Status On Hold New In Progress Complete Pending HW Consent Canceled" at bounding box center [600, 78] width 80 height 19
select select ""new""
click at [560, 69] on select "Status On Hold New In Progress Complete Pending HW Consent Canceled" at bounding box center [600, 78] width 80 height 19
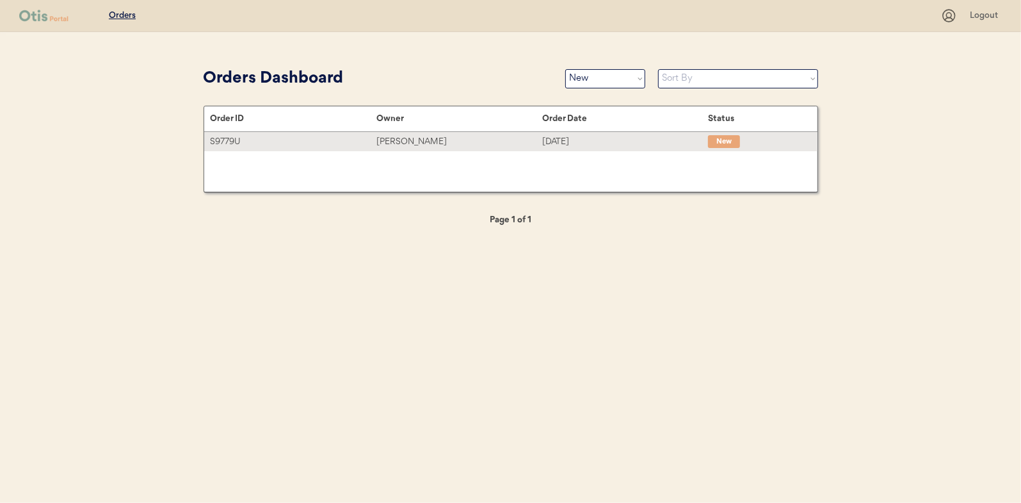
click at [405, 138] on div "Kourtney Olsen" at bounding box center [460, 141] width 166 height 15
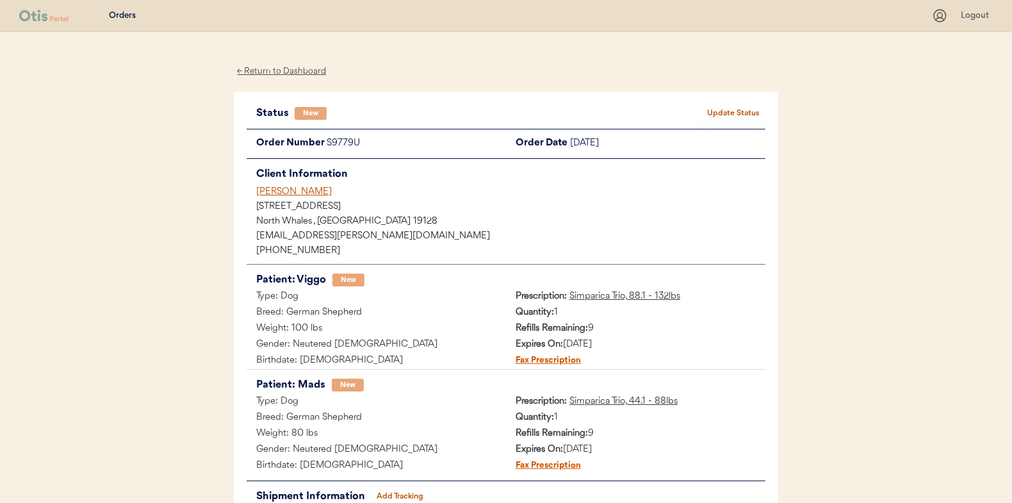
scroll to position [64, 0]
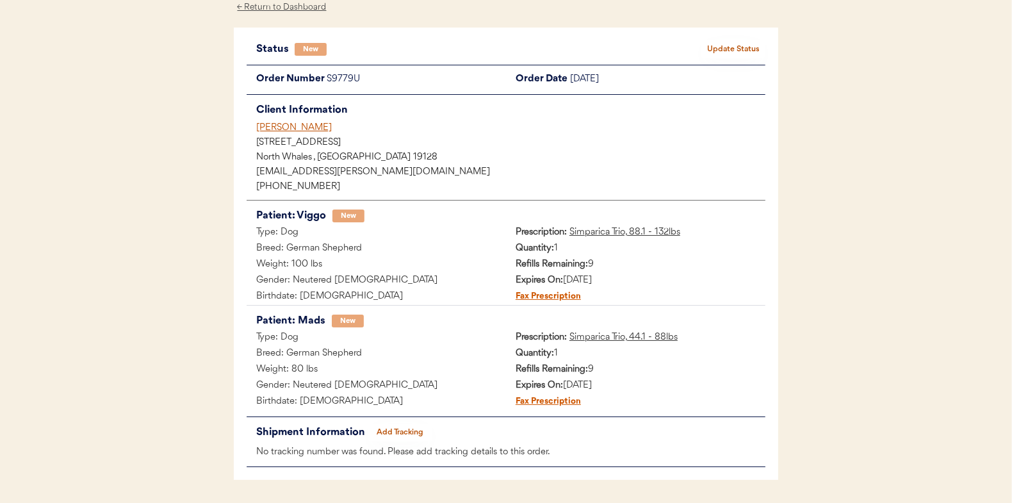
click at [712, 47] on button "Update Status" at bounding box center [733, 49] width 64 height 18
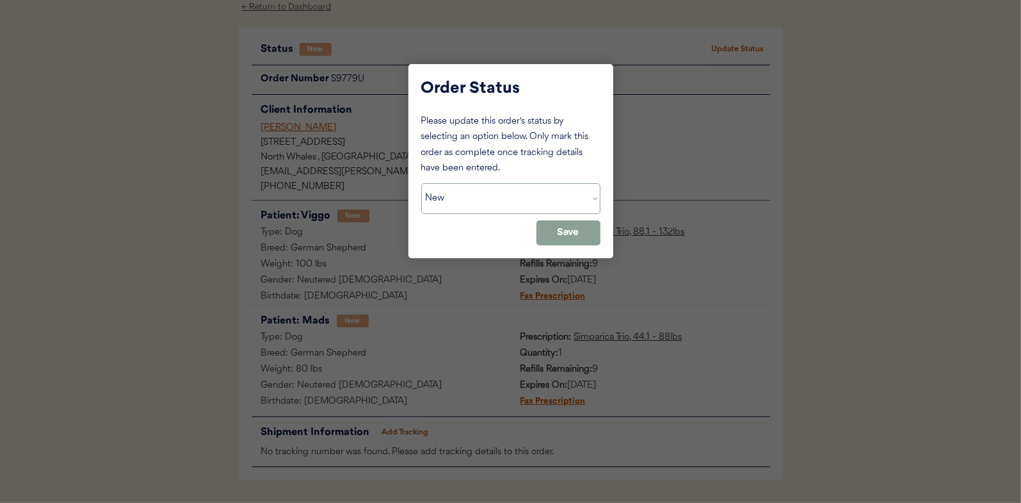
click at [456, 207] on select "Status On Hold New In Progress Complete Pending HW Consent Canceled" at bounding box center [510, 198] width 179 height 31
select select ""in_progress""
click at [421, 183] on select "Status On Hold New In Progress Complete Pending HW Consent Canceled" at bounding box center [510, 198] width 179 height 31
click at [552, 230] on button "Save" at bounding box center [569, 232] width 64 height 25
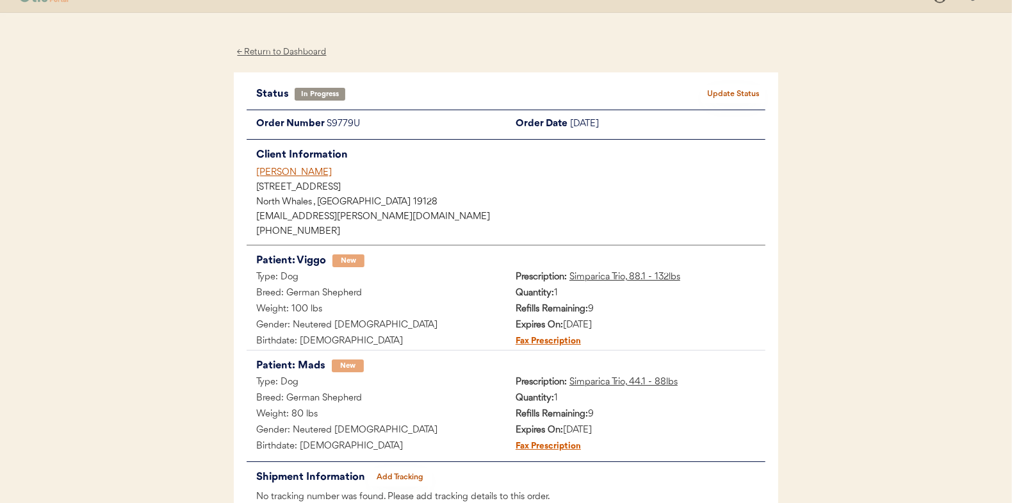
scroll to position [0, 0]
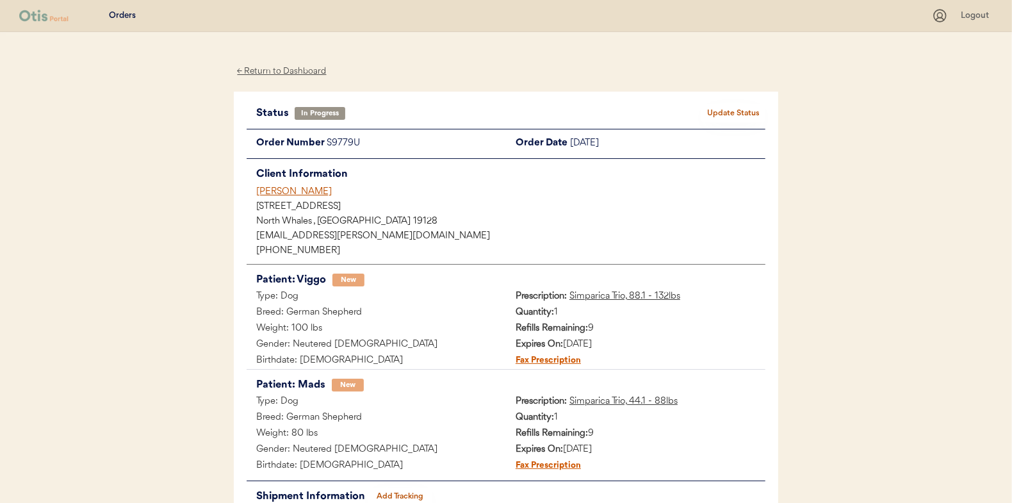
click at [270, 68] on div "← Return to Dashboard" at bounding box center [282, 71] width 96 height 15
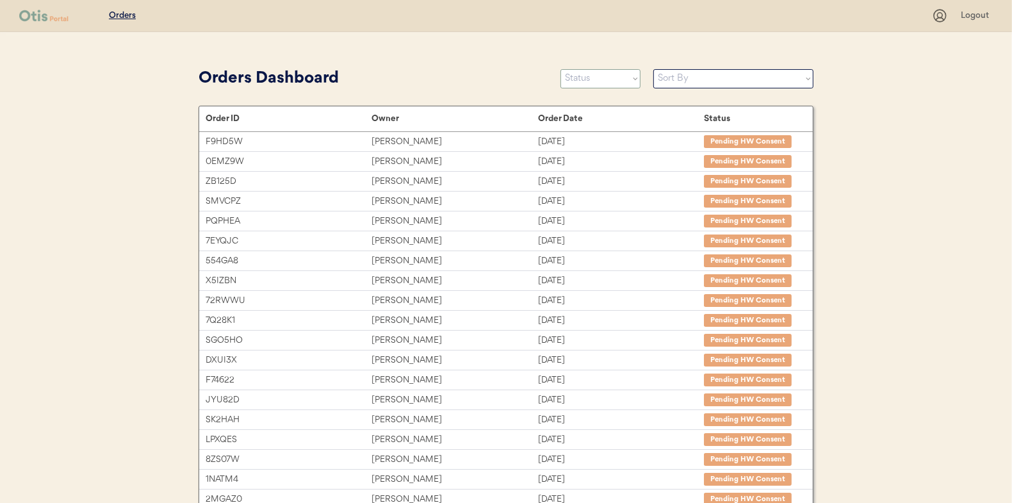
click at [582, 82] on select "Status On Hold New In Progress Complete Pending HW Consent Canceled" at bounding box center [600, 78] width 80 height 19
click at [560, 69] on select "Status On Hold New In Progress Complete Pending HW Consent Canceled" at bounding box center [600, 78] width 80 height 19
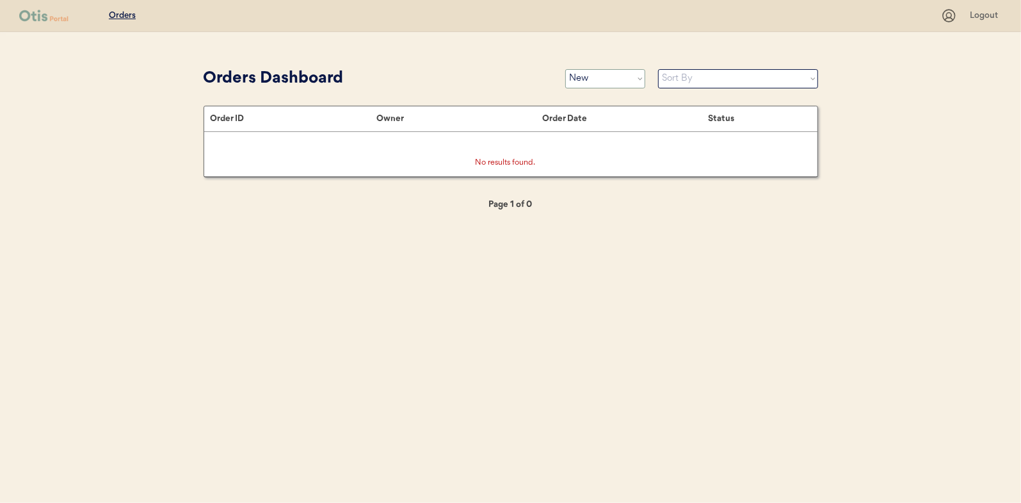
click at [580, 83] on select "Status On Hold New In Progress Complete Pending HW Consent Canceled" at bounding box center [606, 78] width 80 height 19
select select ""pending_hw_consent""
click at [566, 69] on select "Status On Hold New In Progress Complete Pending HW Consent Canceled" at bounding box center [606, 78] width 80 height 19
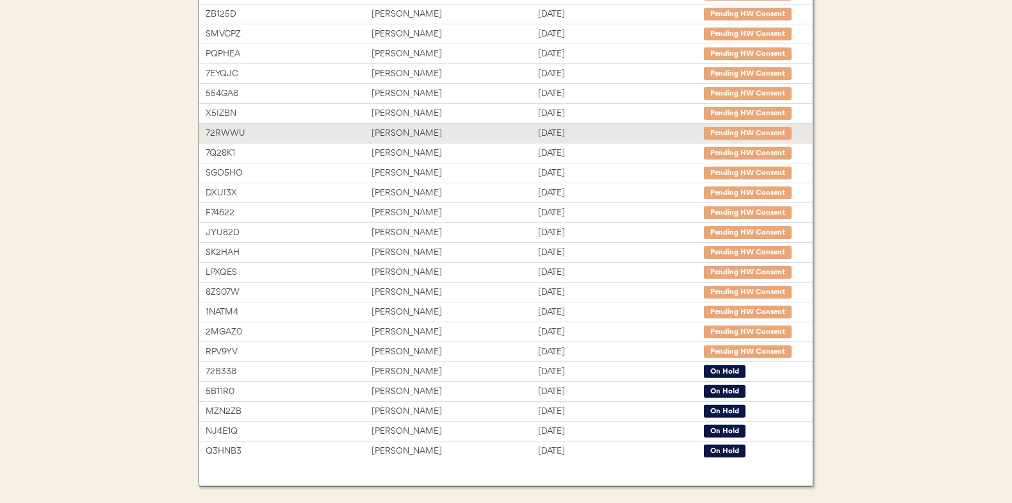
scroll to position [197, 0]
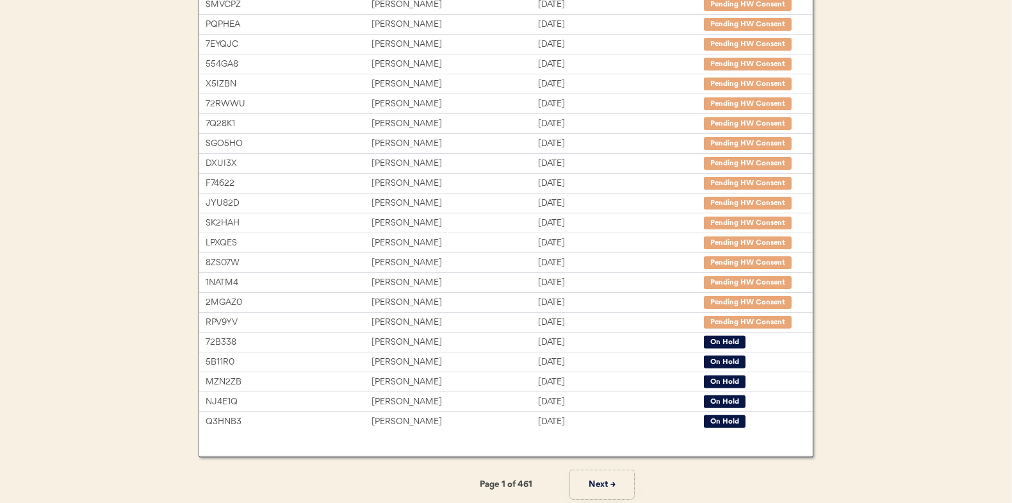
click at [601, 484] on button "Next →" at bounding box center [602, 484] width 64 height 29
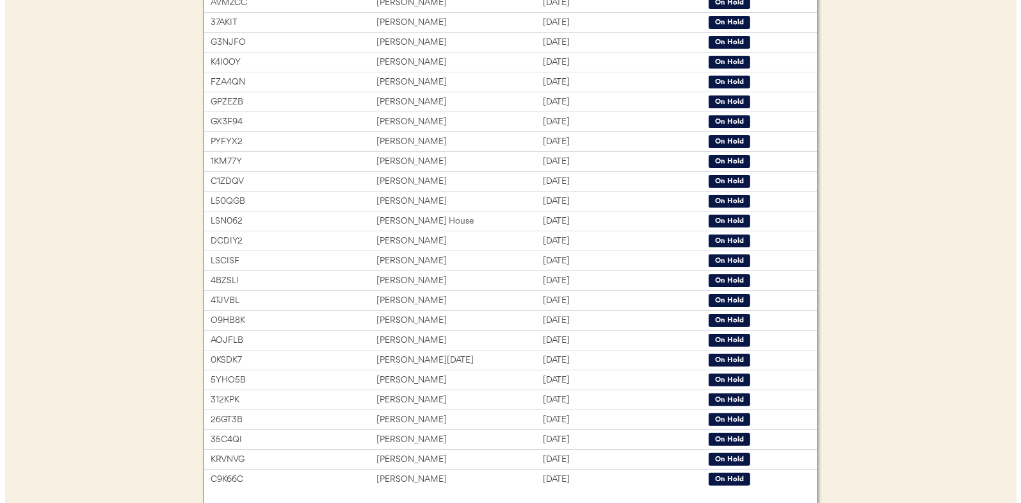
scroll to position [0, 0]
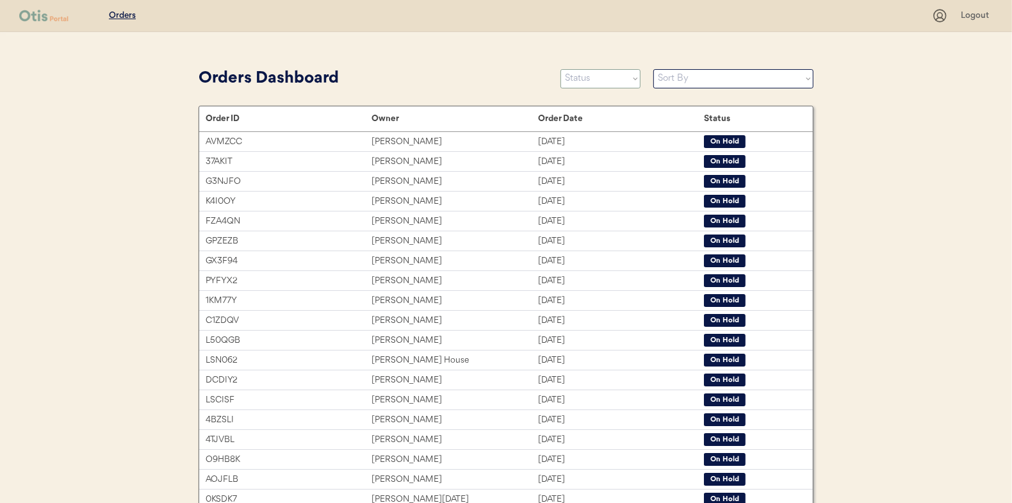
click at [580, 80] on select "Status On Hold New In Progress Complete Pending HW Consent Canceled" at bounding box center [600, 78] width 80 height 19
click at [560, 69] on select "Status On Hold New In Progress Complete Pending HW Consent Canceled" at bounding box center [600, 78] width 80 height 19
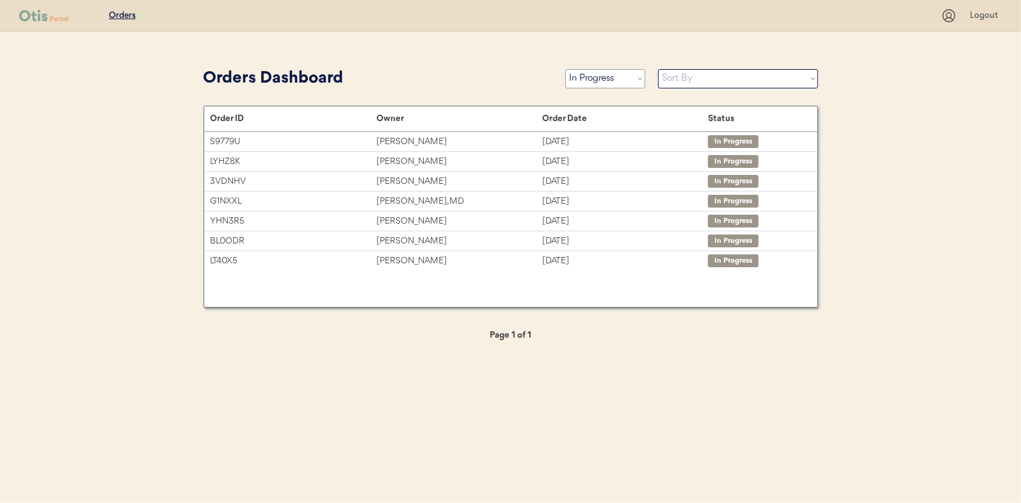
click at [614, 77] on select "Status On Hold New In Progress Complete Pending HW Consent Canceled" at bounding box center [606, 78] width 80 height 19
select select ""new""
click at [566, 69] on select "Status On Hold New In Progress Complete Pending HW Consent Canceled" at bounding box center [606, 78] width 80 height 19
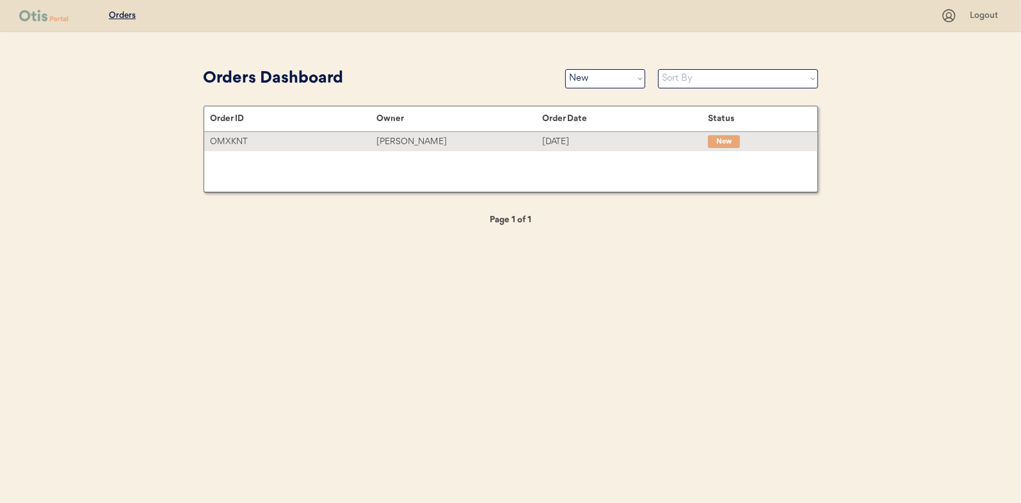
click at [407, 138] on div "Lorinda White" at bounding box center [460, 141] width 166 height 15
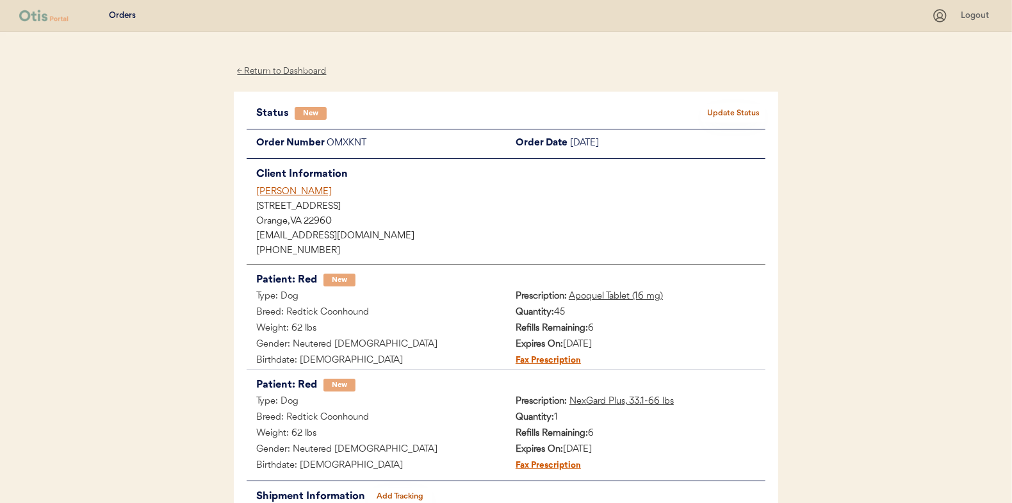
click at [724, 110] on button "Update Status" at bounding box center [733, 113] width 64 height 18
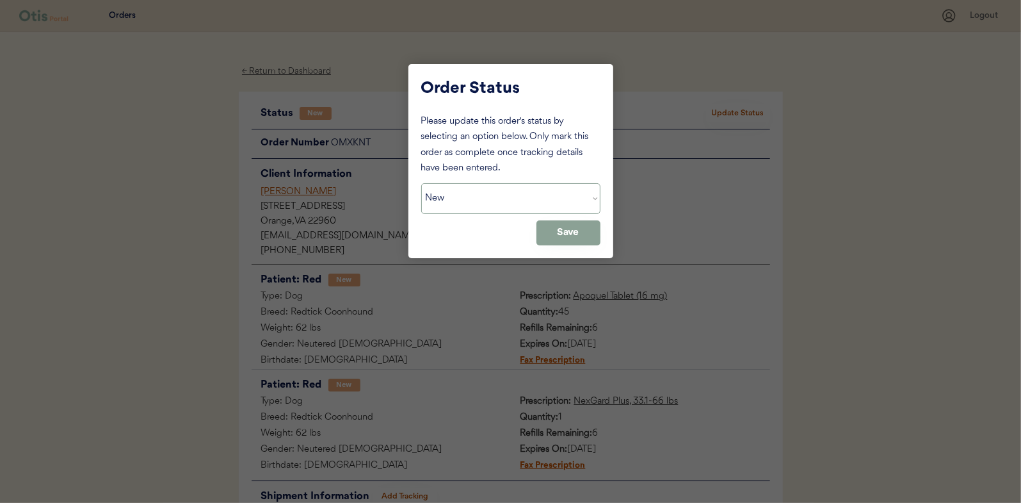
click at [444, 203] on select "Status On Hold New In Progress Complete Pending HW Consent Canceled" at bounding box center [510, 198] width 179 height 31
select select ""in_progress""
click at [421, 183] on select "Status On Hold New In Progress Complete Pending HW Consent Canceled" at bounding box center [510, 198] width 179 height 31
click at [562, 235] on button "Save" at bounding box center [569, 232] width 64 height 25
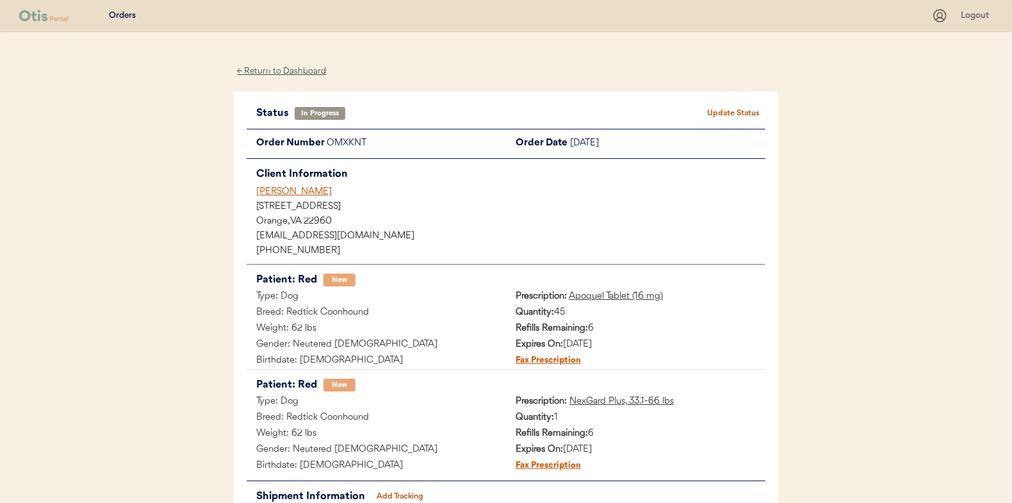
click at [279, 69] on div "← Return to Dashboard" at bounding box center [282, 71] width 96 height 15
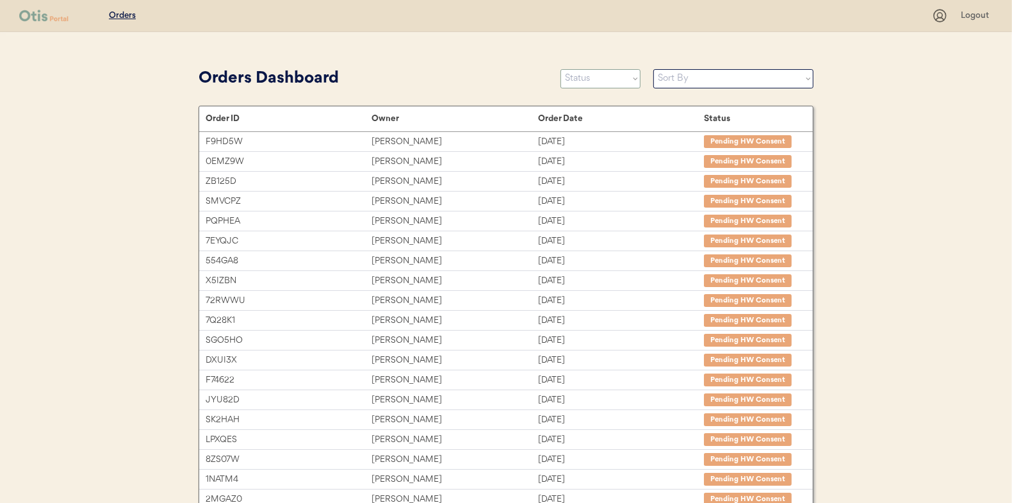
click at [587, 74] on select "Status On Hold New In Progress Complete Pending HW Consent Canceled" at bounding box center [600, 78] width 80 height 19
select select ""new""
click at [560, 69] on select "Status On Hold New In Progress Complete Pending HW Consent Canceled" at bounding box center [600, 78] width 80 height 19
